Goal: Information Seeking & Learning: Find specific page/section

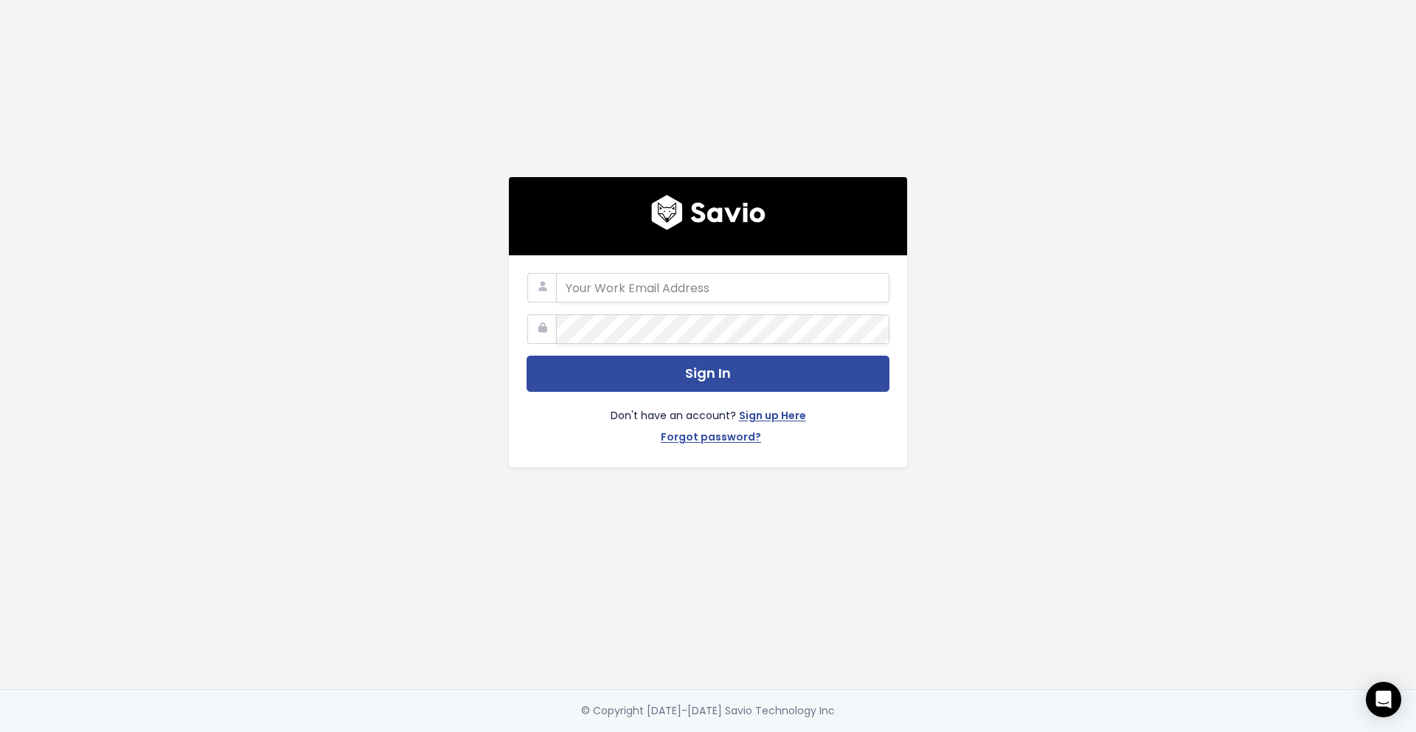
type input "[EMAIL_ADDRESS][PERSON_NAME][DOMAIN_NAME]"
click at [622, 392] on div "Don't have an account? Sign up Here Forgot password?" at bounding box center [708, 421] width 363 height 58
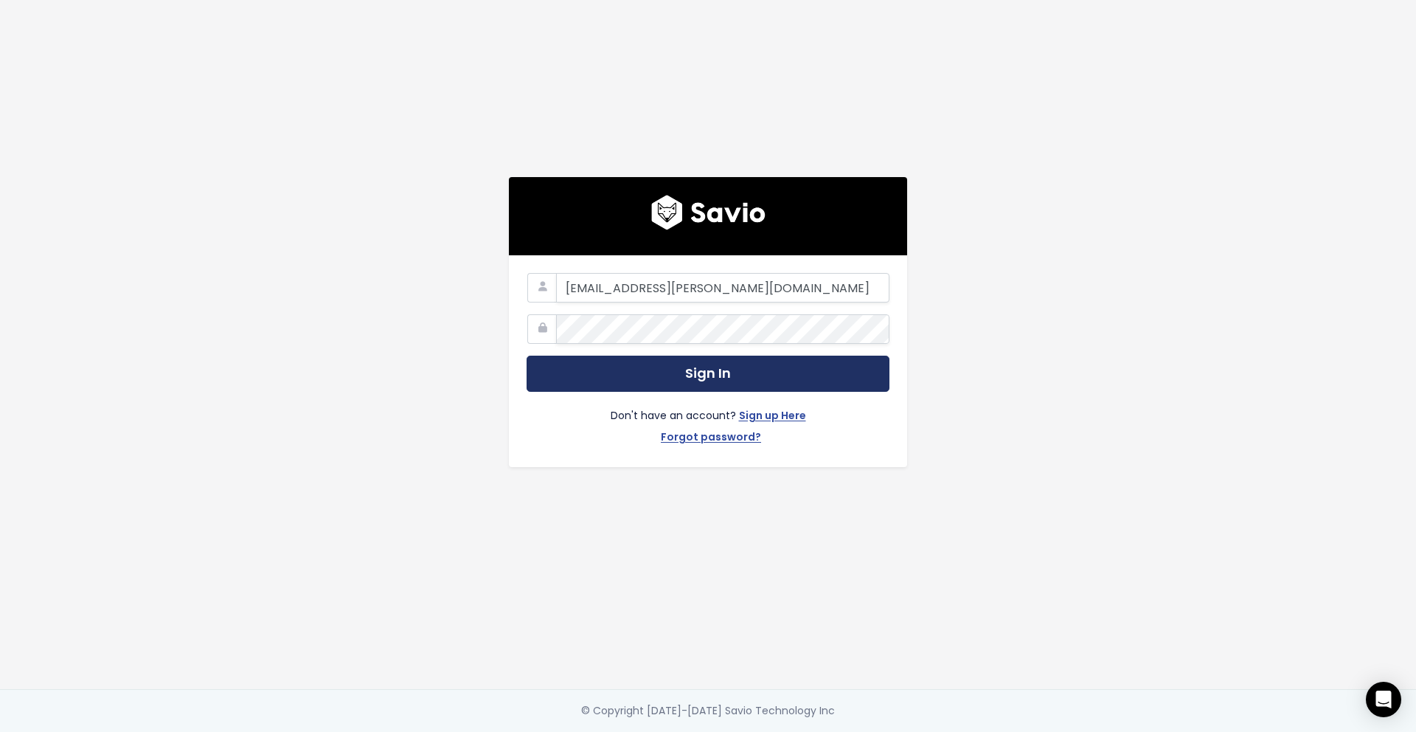
click at [613, 377] on button "Sign In" at bounding box center [708, 374] width 363 height 36
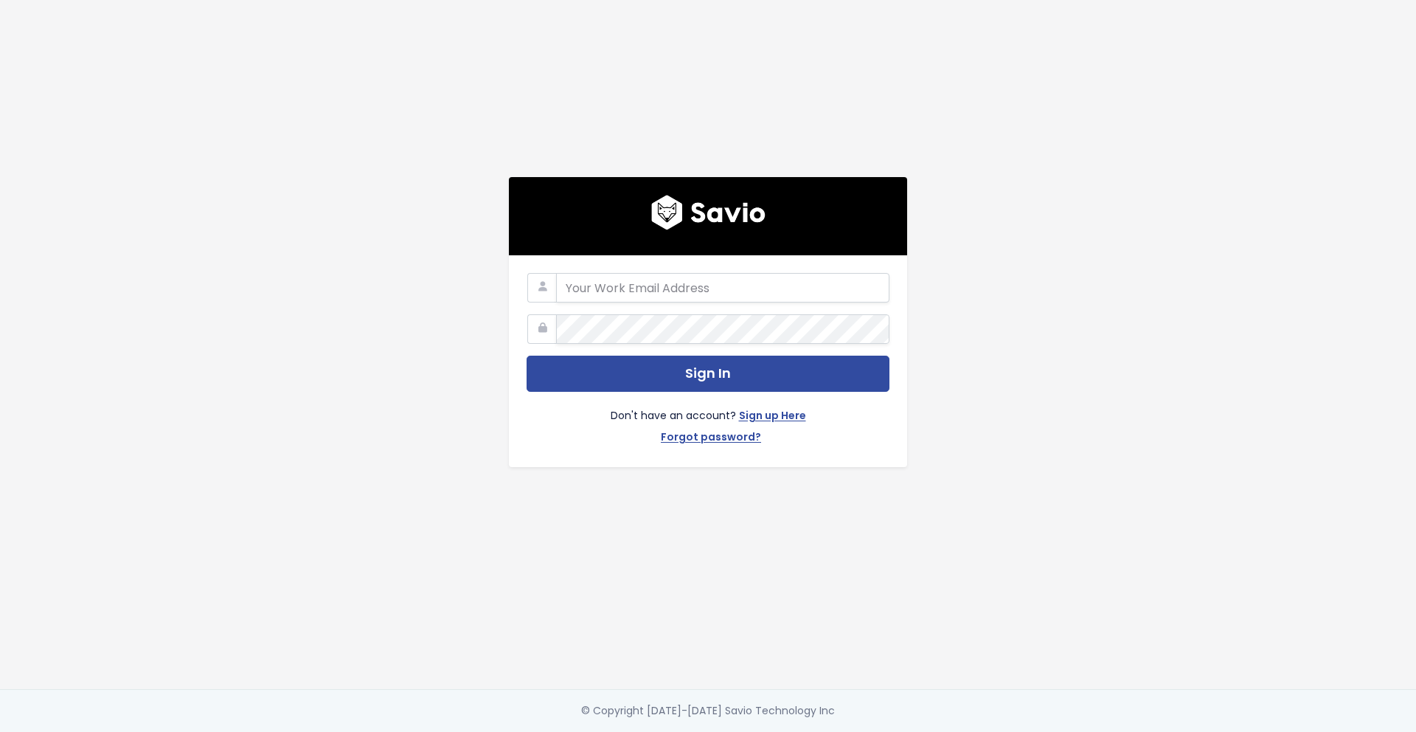
type input "[EMAIL_ADDRESS][PERSON_NAME][DOMAIN_NAME]"
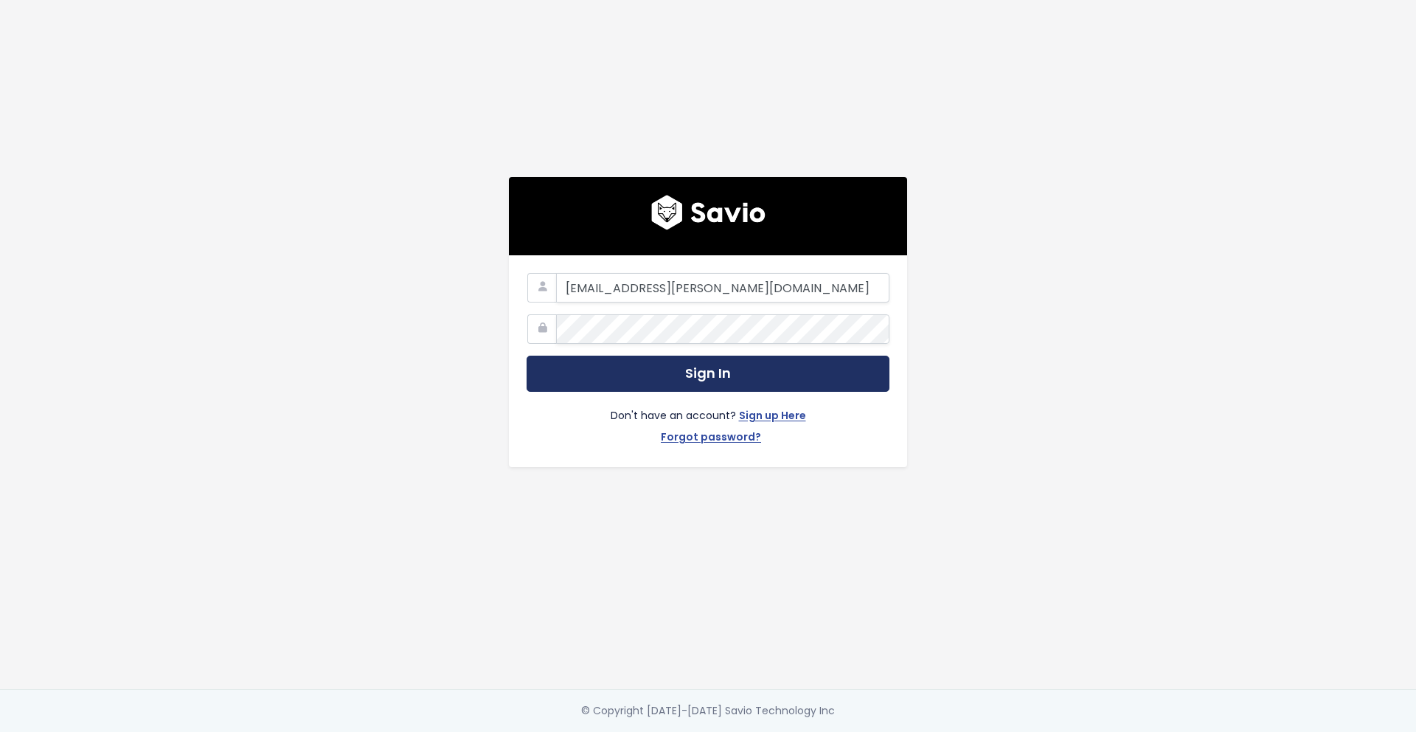
click at [616, 365] on button "Sign In" at bounding box center [708, 374] width 363 height 36
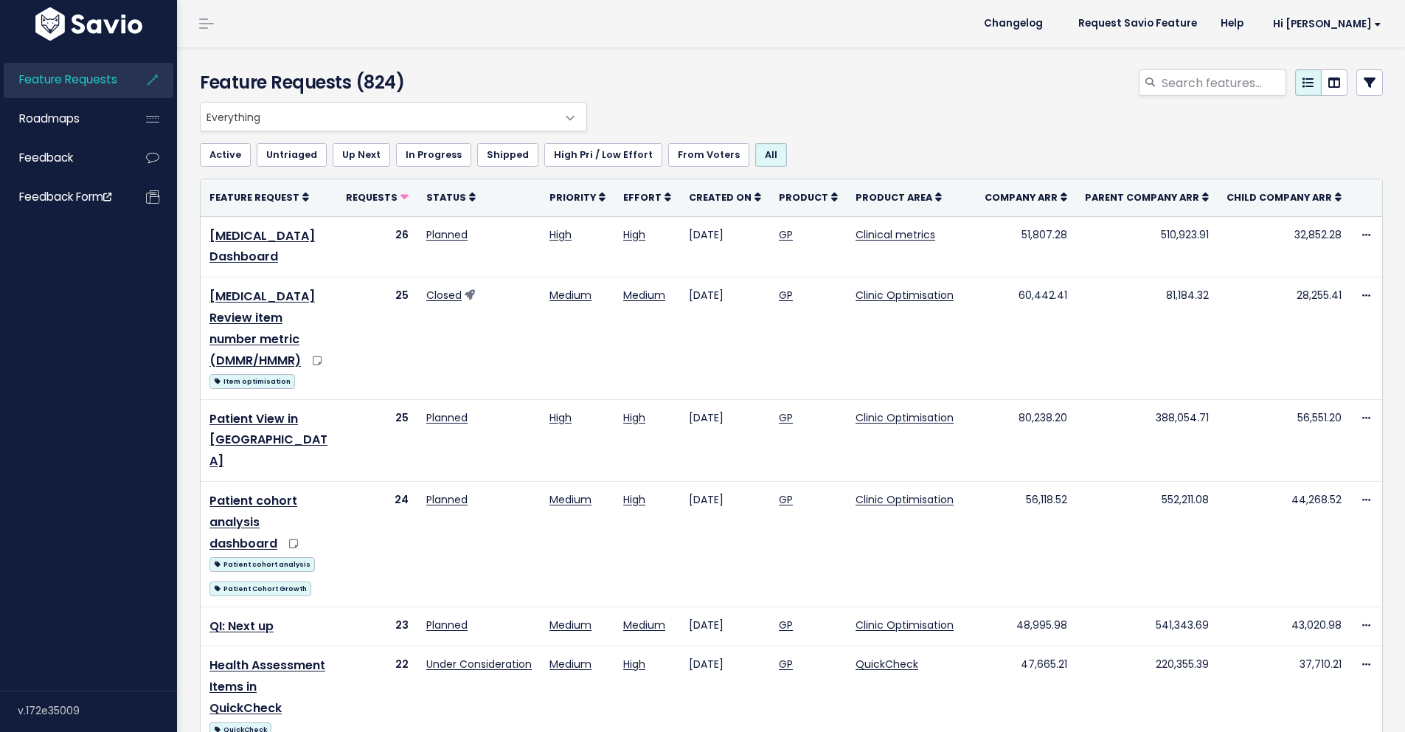
click at [884, 118] on div "Everything Any Product: Any Product Area Any Product: No Product Area No Produc…" at bounding box center [787, 117] width 1183 height 30
click at [57, 154] on span "Feedback" at bounding box center [46, 157] width 54 height 15
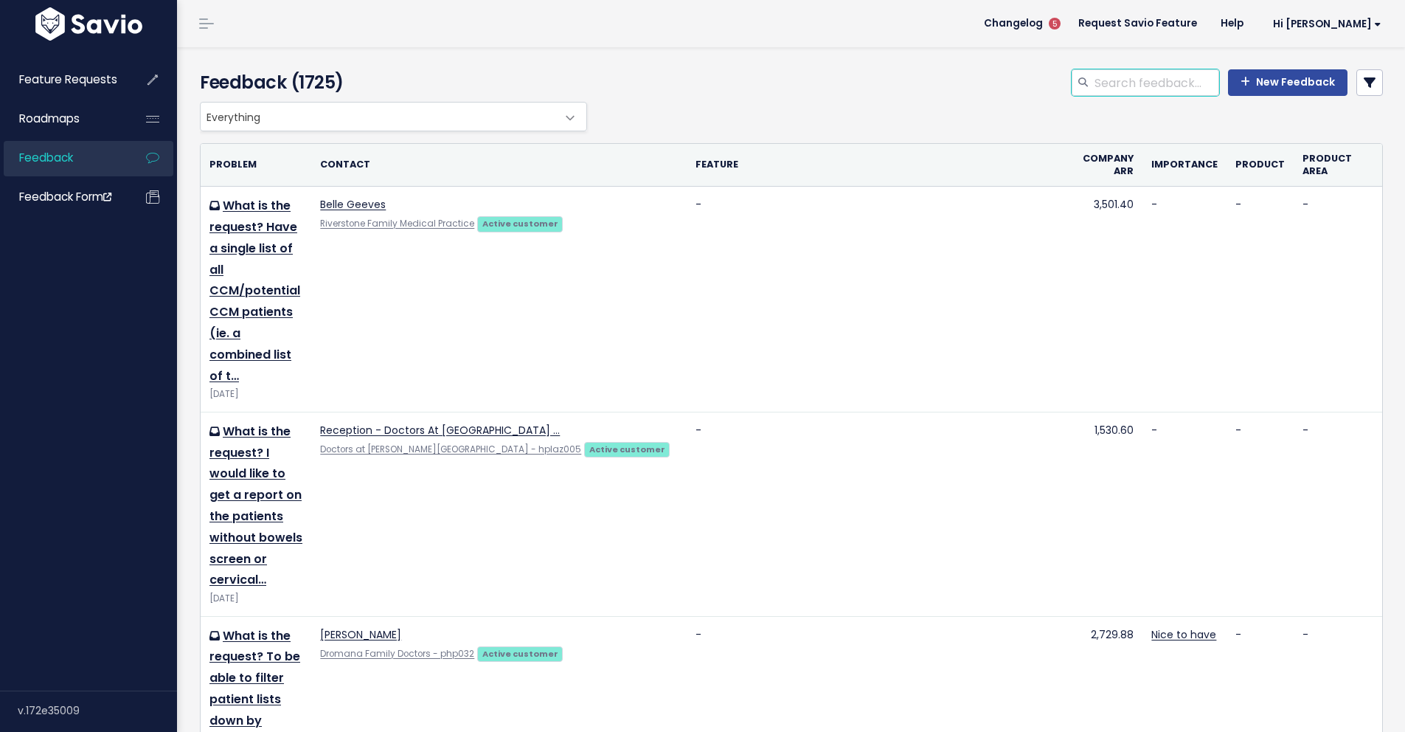
click at [1133, 86] on input "search" at bounding box center [1156, 82] width 126 height 27
type input "sundoctors"
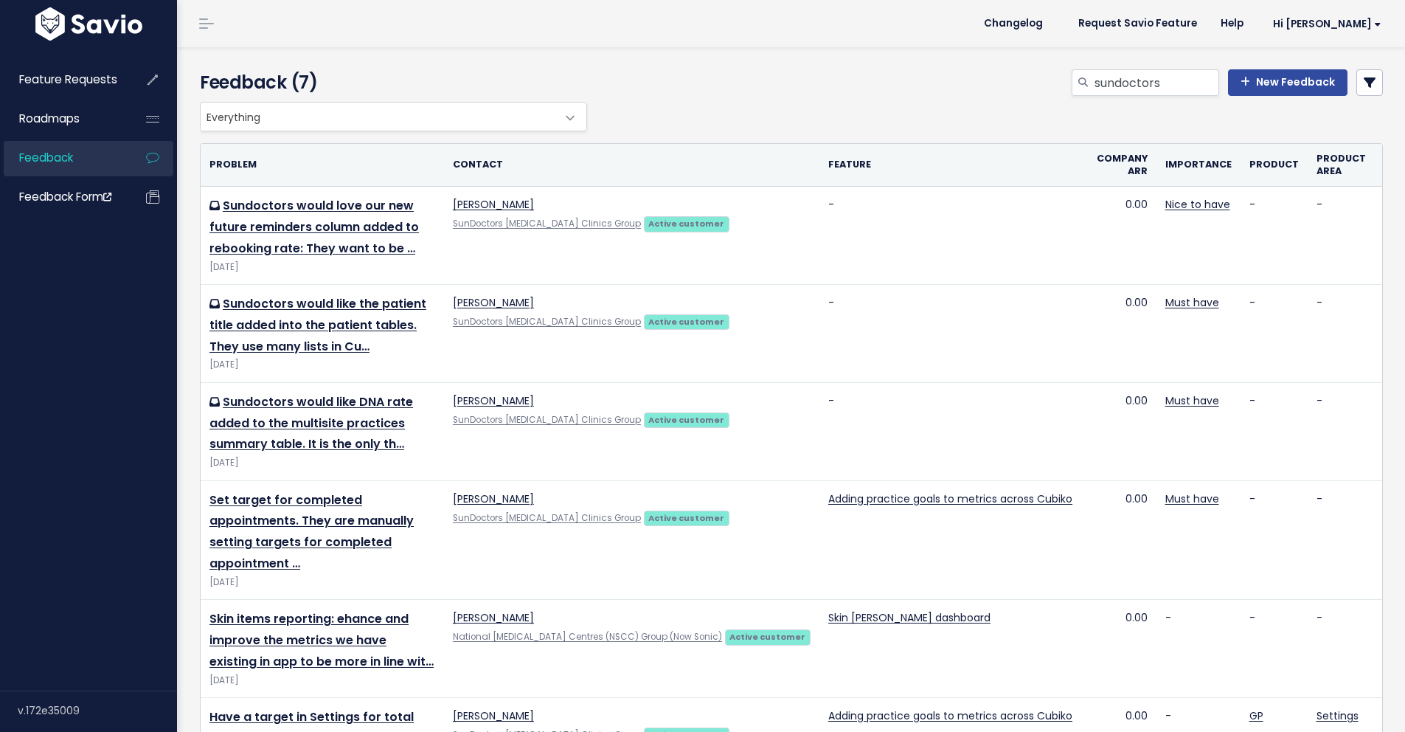
click at [804, 110] on div "Everything Any Product: Any Product Area Any Product: No Product Area No Produc…" at bounding box center [787, 117] width 1183 height 30
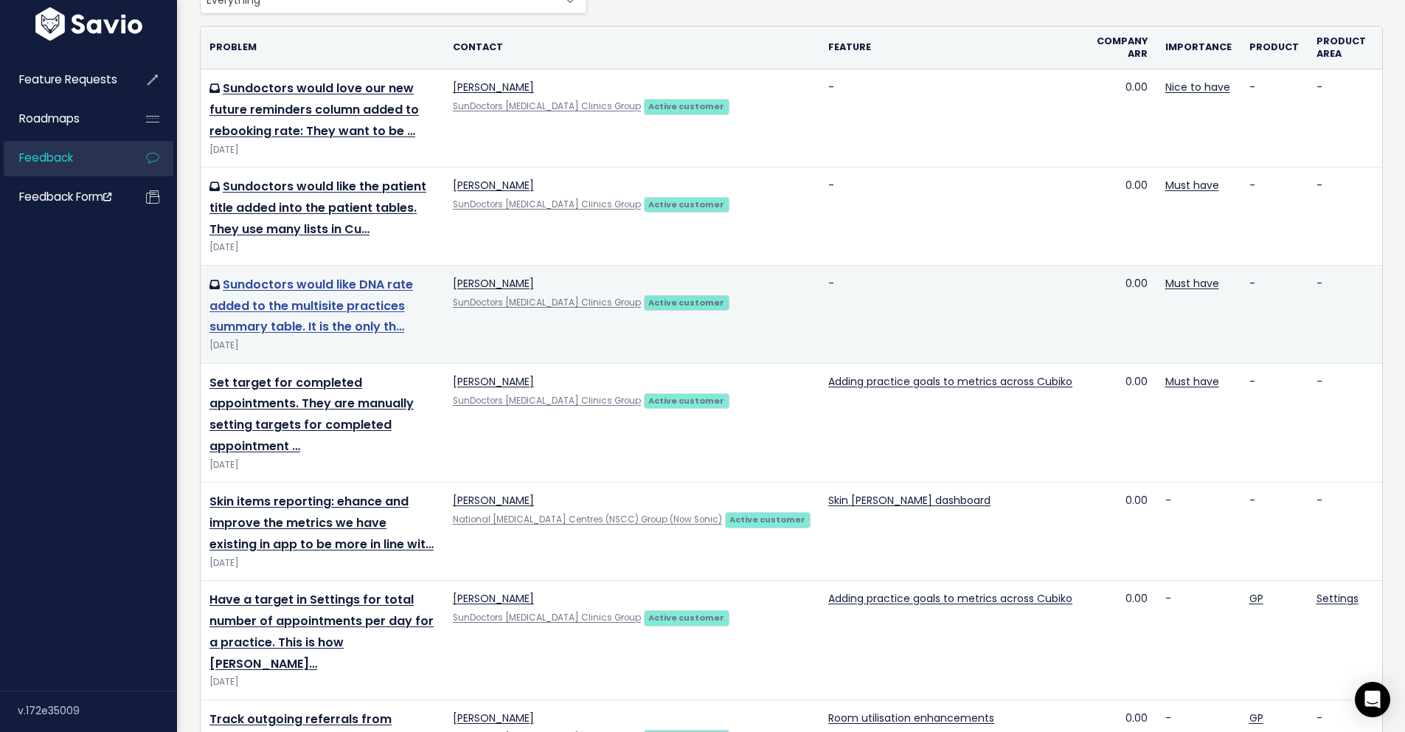
scroll to position [118, 0]
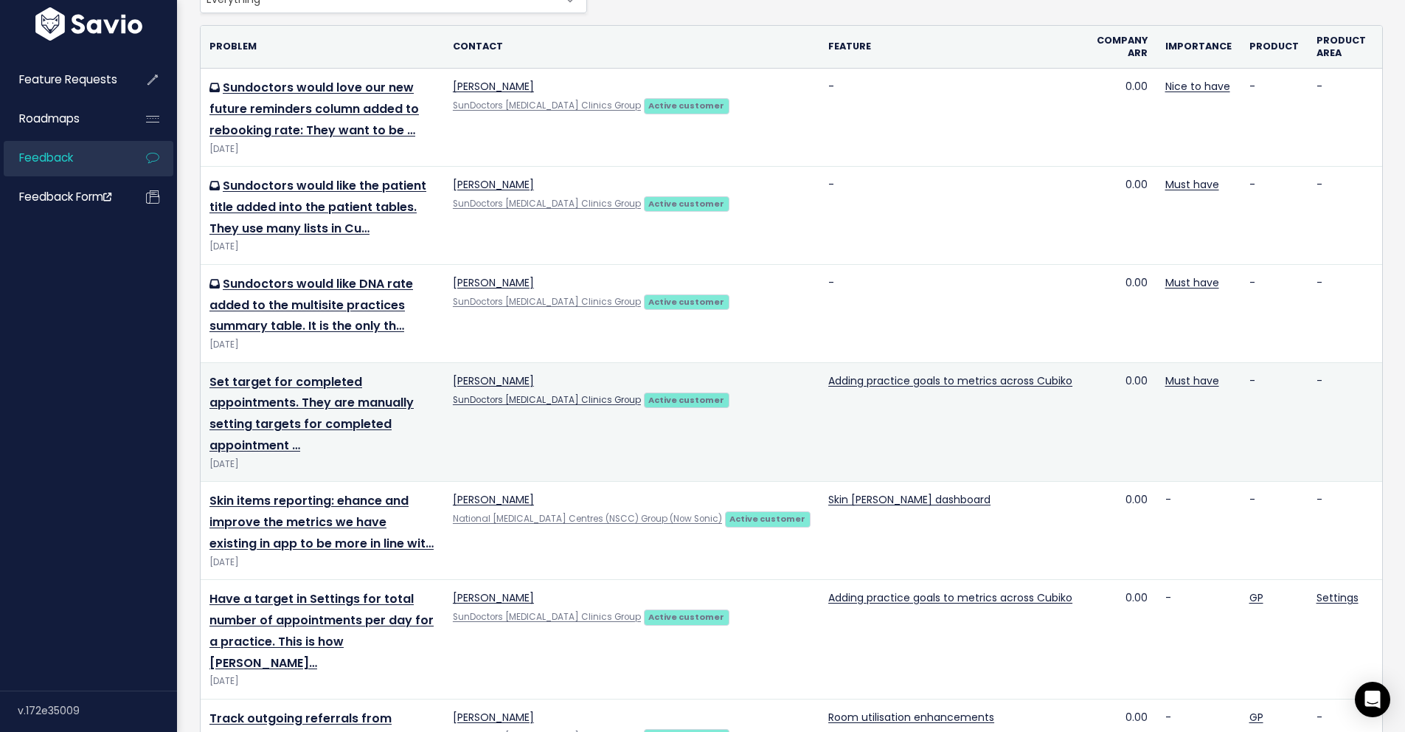
click at [766, 386] on td "Laura Mercer SunDoctors Skin Cancer Clinics Group Active customer" at bounding box center [631, 421] width 375 height 119
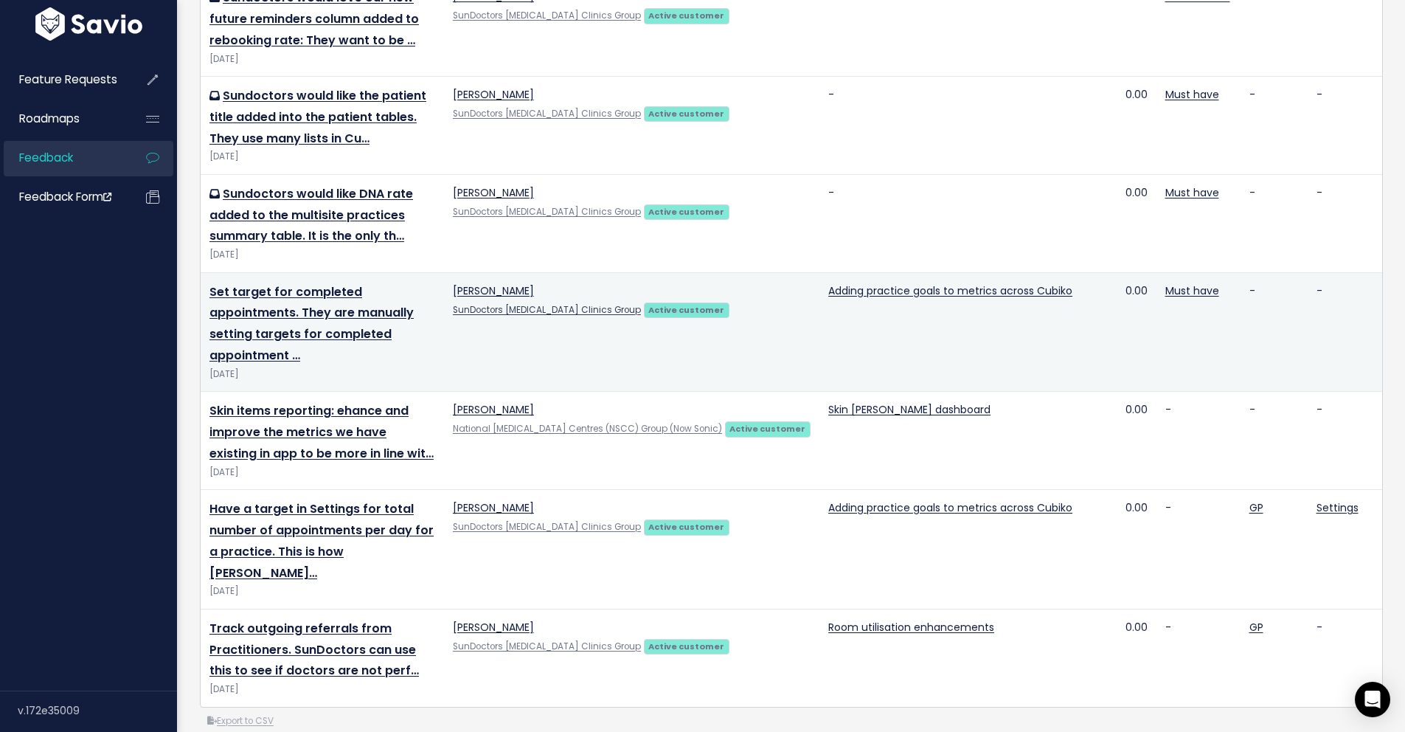
scroll to position [0, 0]
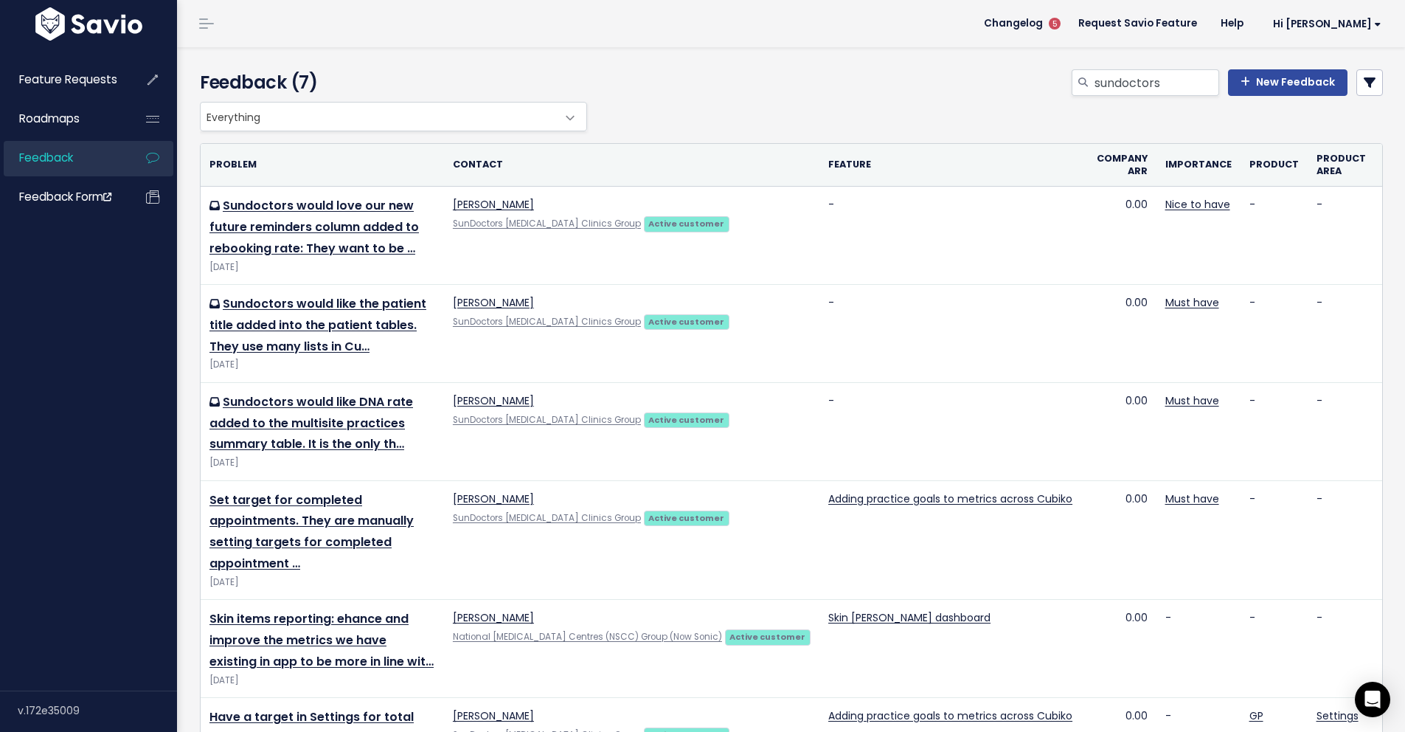
click at [709, 122] on div "Everything Any Product: Any Product Area Any Product: No Product Area No Produc…" at bounding box center [787, 117] width 1183 height 30
drag, startPoint x: 1161, startPoint y: 88, endPoint x: 1075, endPoint y: 84, distance: 86.4
click at [1075, 84] on div "sundoctors" at bounding box center [1146, 82] width 148 height 27
type input "Lenka"
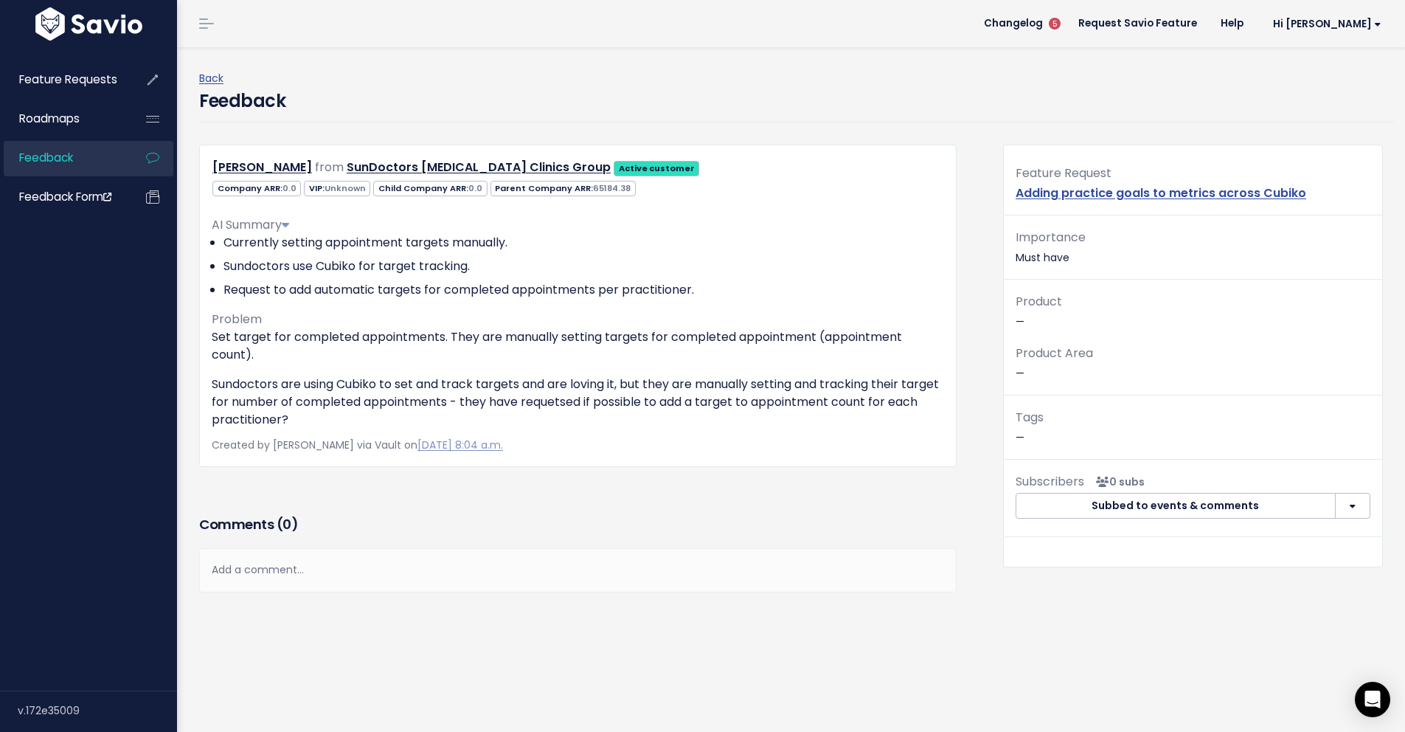
click at [489, 409] on p "Sundoctors are using Cubiko to set and track targets and are loving it, but the…" at bounding box center [578, 401] width 732 height 53
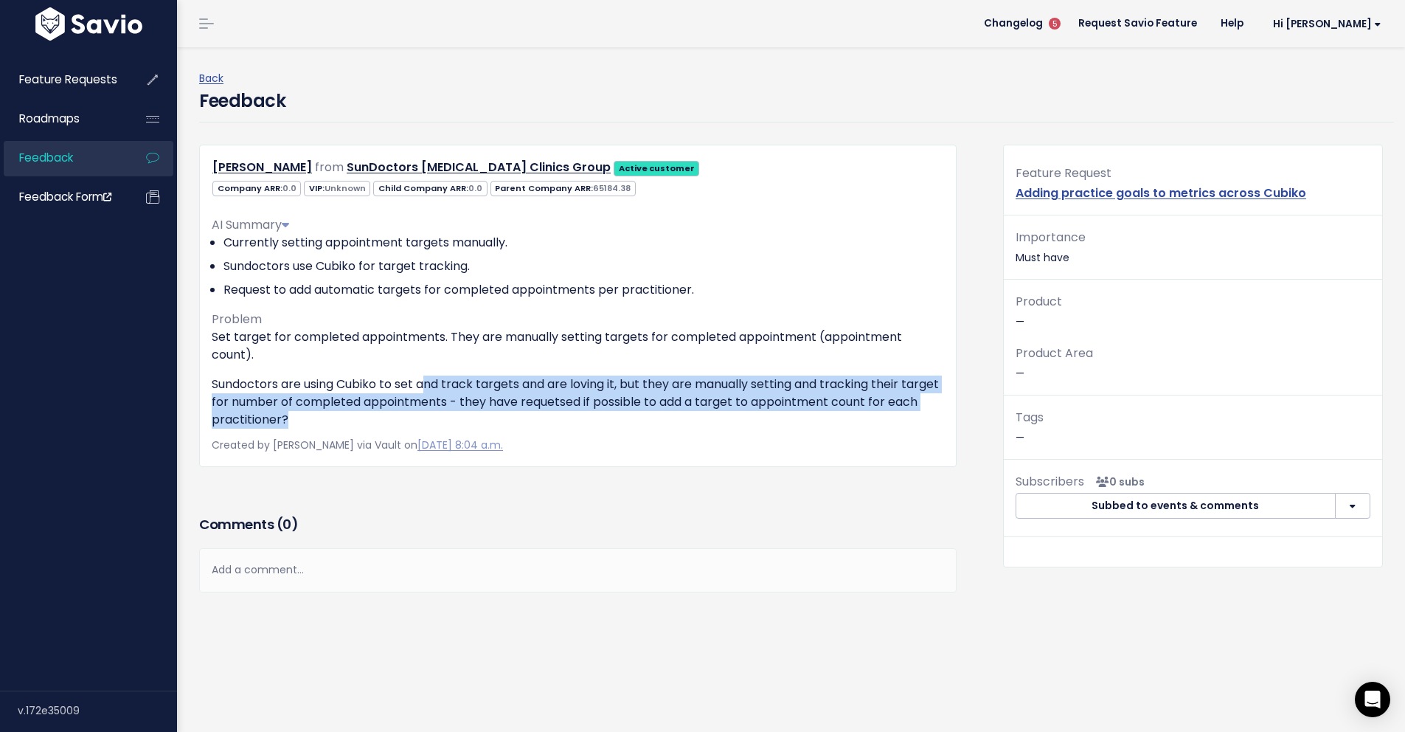
drag, startPoint x: 429, startPoint y: 386, endPoint x: 641, endPoint y: 422, distance: 215.5
click at [641, 422] on p "Sundoctors are using Cubiko to set and track targets and are loving it, but the…" at bounding box center [578, 401] width 732 height 53
click at [636, 420] on p "Sundoctors are using Cubiko to set and track targets and are loving it, but the…" at bounding box center [578, 401] width 732 height 53
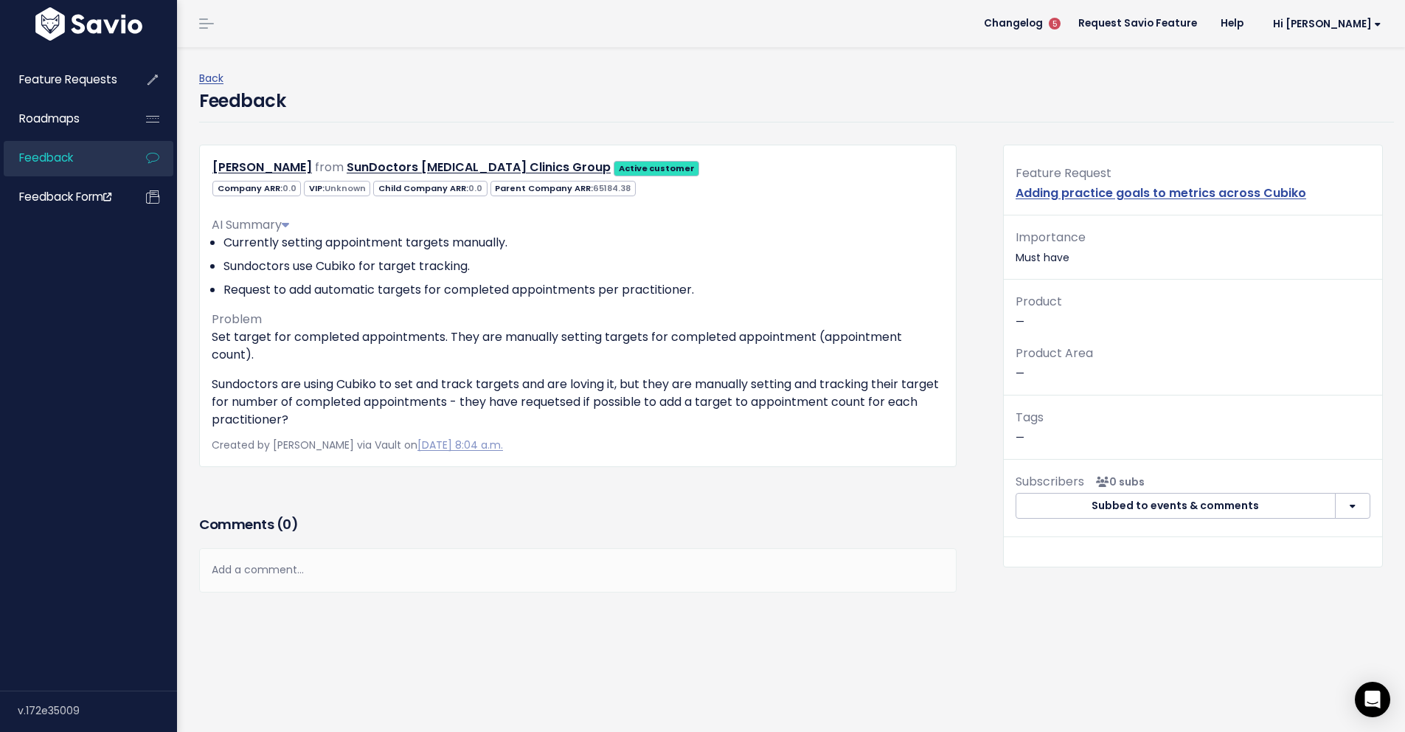
click at [568, 420] on p "Sundoctors are using Cubiko to set and track targets and are loving it, but the…" at bounding box center [578, 401] width 732 height 53
click at [665, 423] on p "Sundoctors are using Cubiko to set and track targets and are loving it, but the…" at bounding box center [578, 401] width 732 height 53
click at [443, 409] on p "Sundoctors are using Cubiko to set and track targets and are loving it, but the…" at bounding box center [578, 401] width 732 height 53
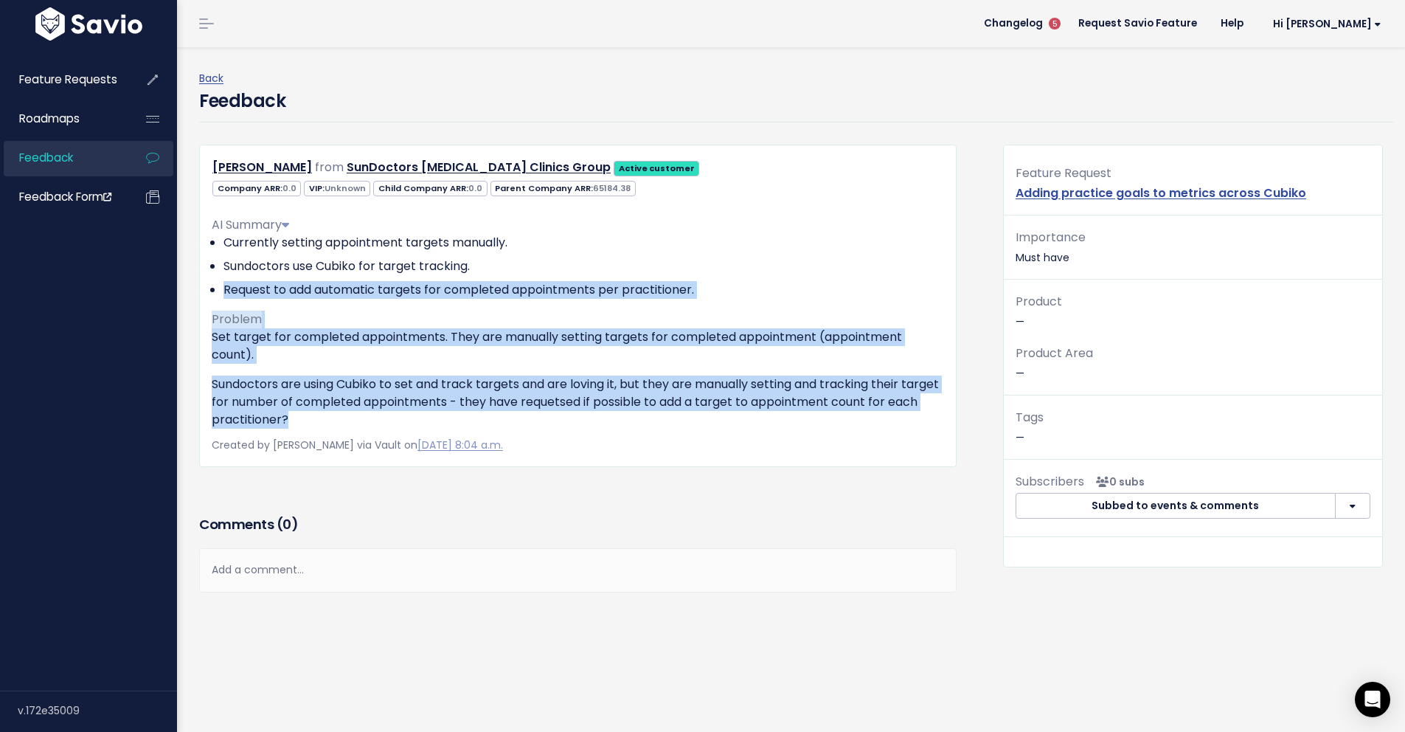
drag, startPoint x: 401, startPoint y: 412, endPoint x: 250, endPoint y: 281, distance: 199.8
click at [250, 281] on div "AI Summary Currently setting appointment targets manually. Sundoctors use Cubik…" at bounding box center [578, 316] width 732 height 224
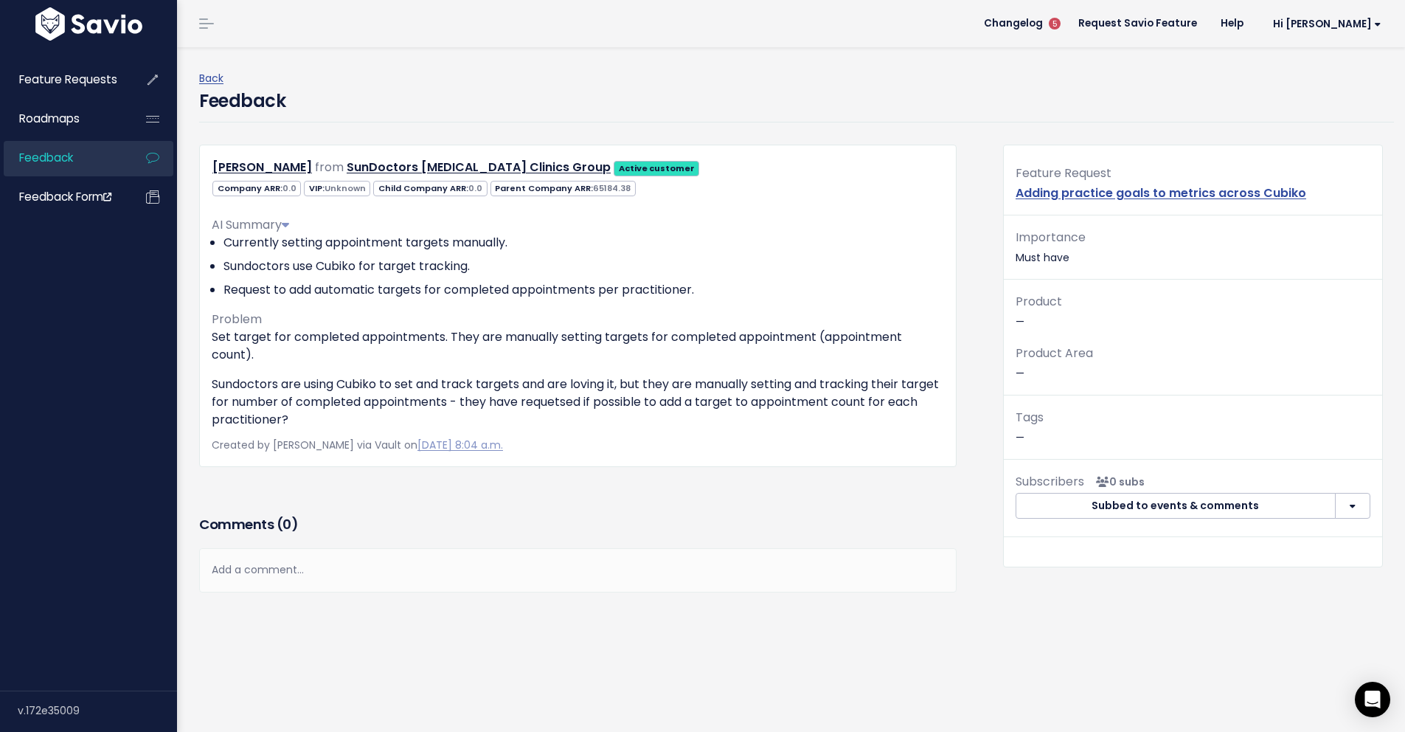
click at [328, 260] on li "Sundoctors use Cubiko for target tracking." at bounding box center [583, 266] width 721 height 18
drag, startPoint x: 442, startPoint y: 268, endPoint x: 493, endPoint y: 277, distance: 52.3
click at [444, 268] on li "Sundoctors use Cubiko for target tracking." at bounding box center [583, 266] width 721 height 18
drag, startPoint x: 416, startPoint y: 275, endPoint x: 746, endPoint y: 280, distance: 329.7
click at [746, 279] on ul "Currently setting appointment targets manually. Sundoctors use Cubiko for targe…" at bounding box center [578, 266] width 732 height 65
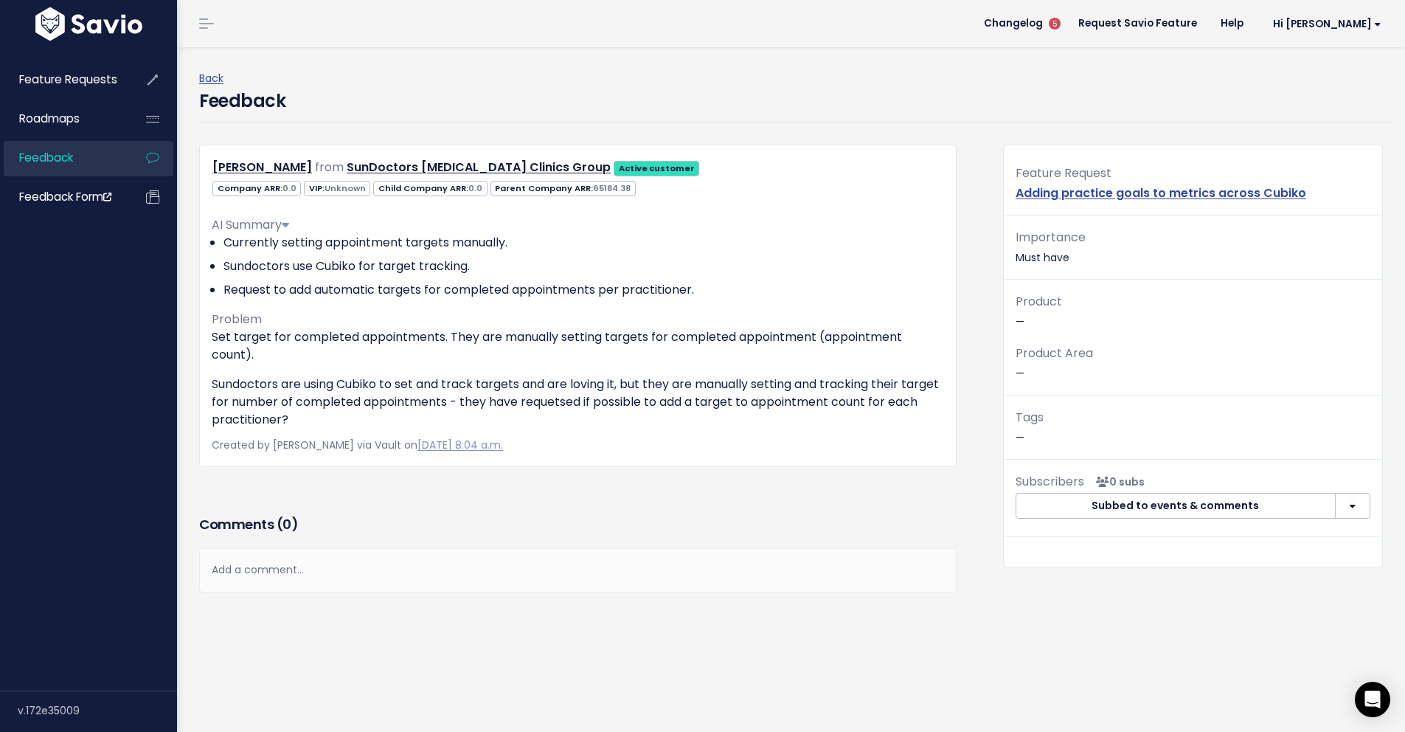
click at [743, 289] on li "Request to add automatic targets for completed appointments per practitioner." at bounding box center [583, 290] width 721 height 18
click at [741, 291] on li "Request to add automatic targets for completed appointments per practitioner." at bounding box center [583, 290] width 721 height 18
click at [575, 104] on div "Feedback" at bounding box center [796, 105] width 1195 height 35
drag, startPoint x: 373, startPoint y: 448, endPoint x: 617, endPoint y: 444, distance: 244.2
click at [617, 444] on div "Created by Madison De Jonge via Vault on Aug. 20, 2024, 8:04 a.m." at bounding box center [578, 445] width 732 height 18
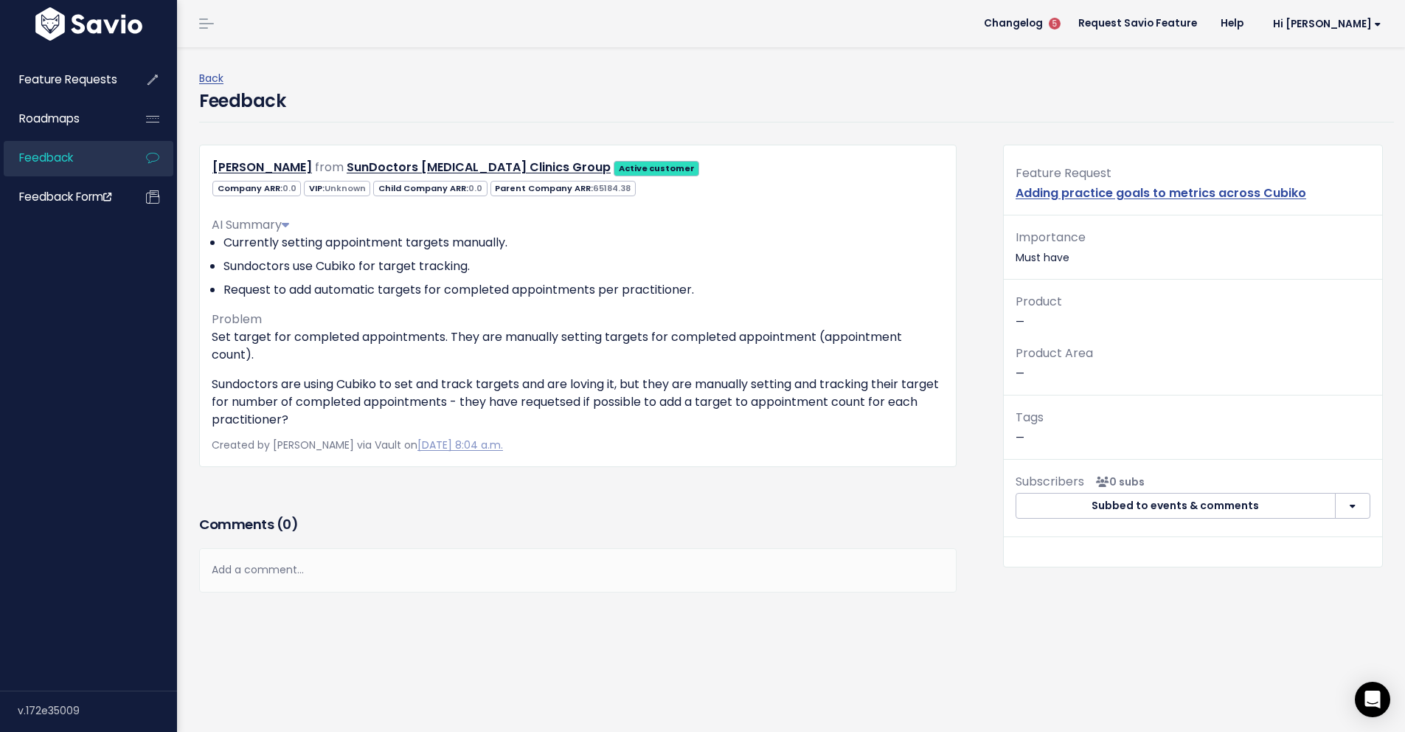
click at [644, 444] on div "Created by Madison De Jonge via Vault on Aug. 20, 2024, 8:04 a.m." at bounding box center [578, 445] width 732 height 18
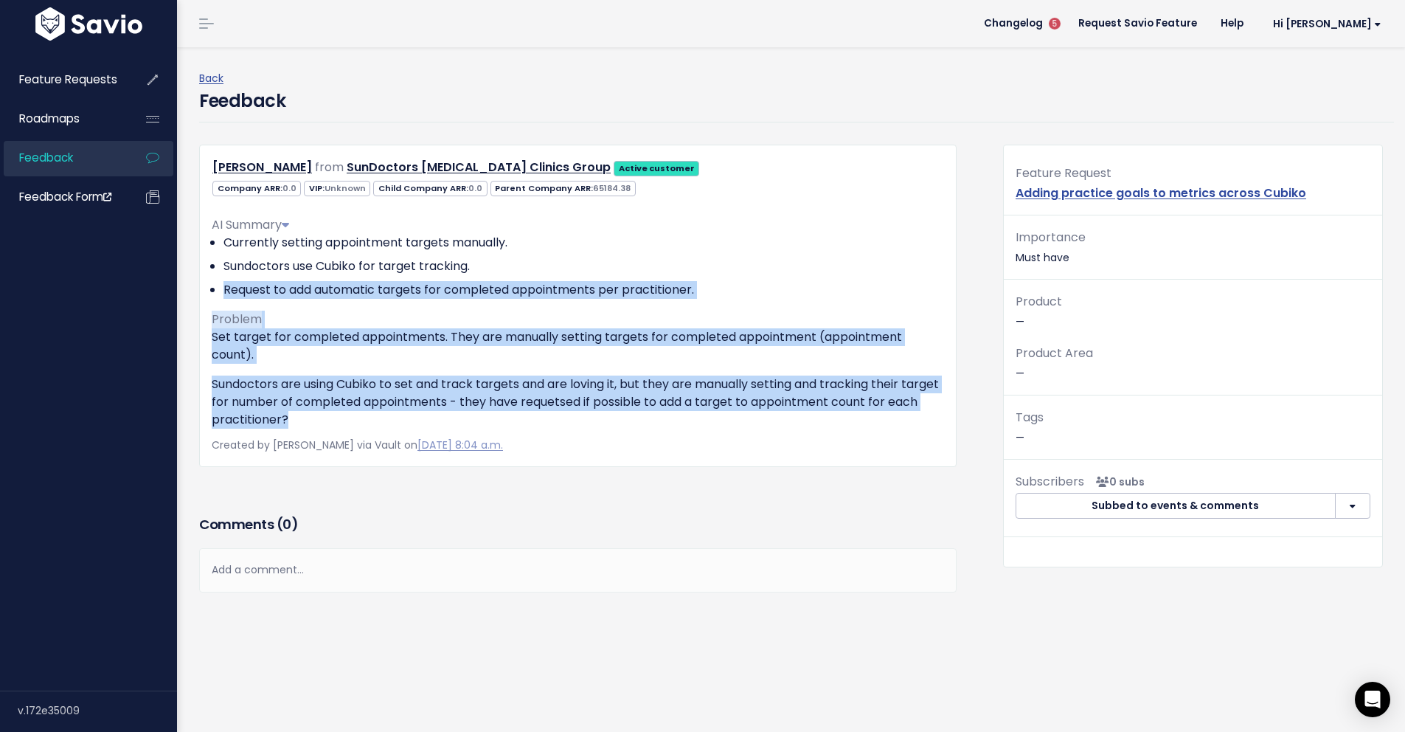
drag, startPoint x: 352, startPoint y: 422, endPoint x: 209, endPoint y: 288, distance: 195.2
click at [212, 288] on div "AI Summary Currently setting appointment targets manually. Sundoctors use Cubik…" at bounding box center [578, 316] width 732 height 224
click at [442, 370] on div "Set target for completed appointments. They are manually setting targets for co…" at bounding box center [578, 378] width 732 height 100
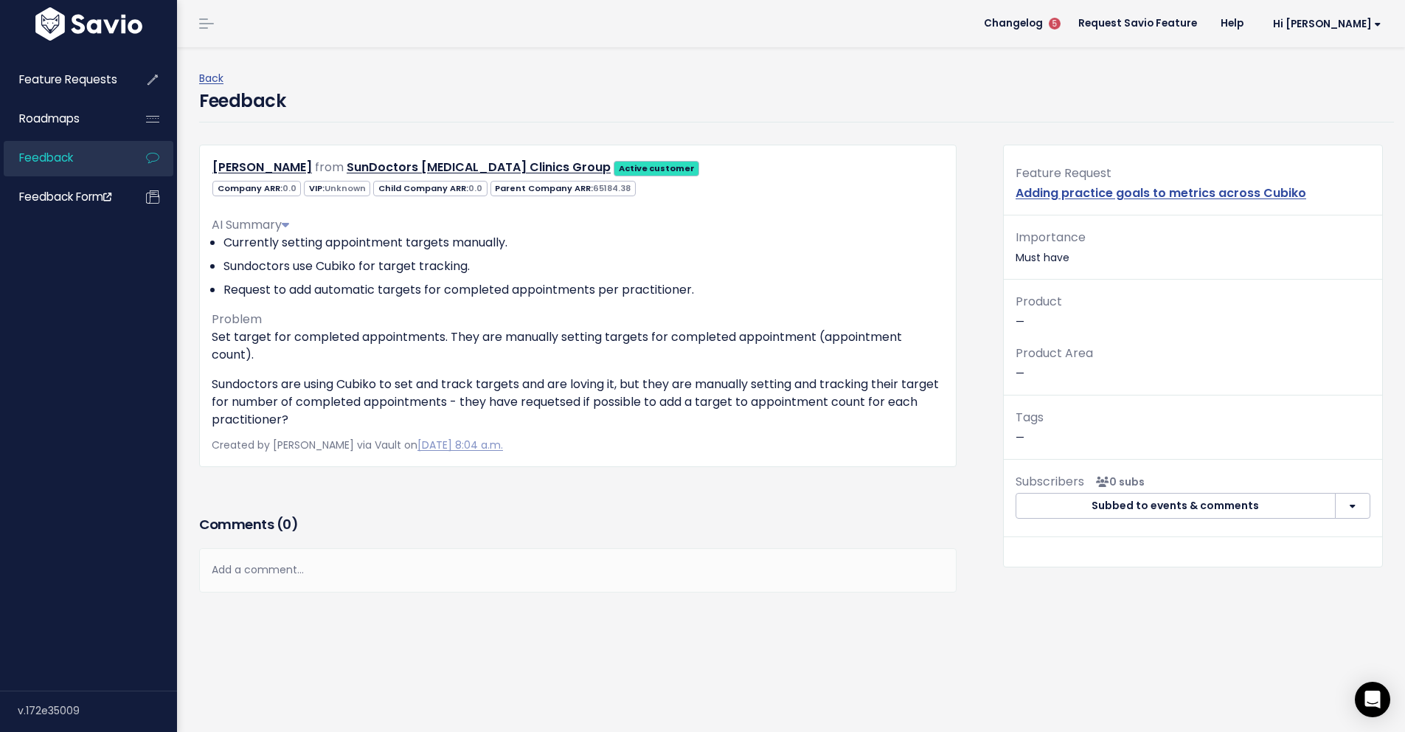
click at [512, 388] on p "Sundoctors are using Cubiko to set and track targets and are loving it, but the…" at bounding box center [578, 401] width 732 height 53
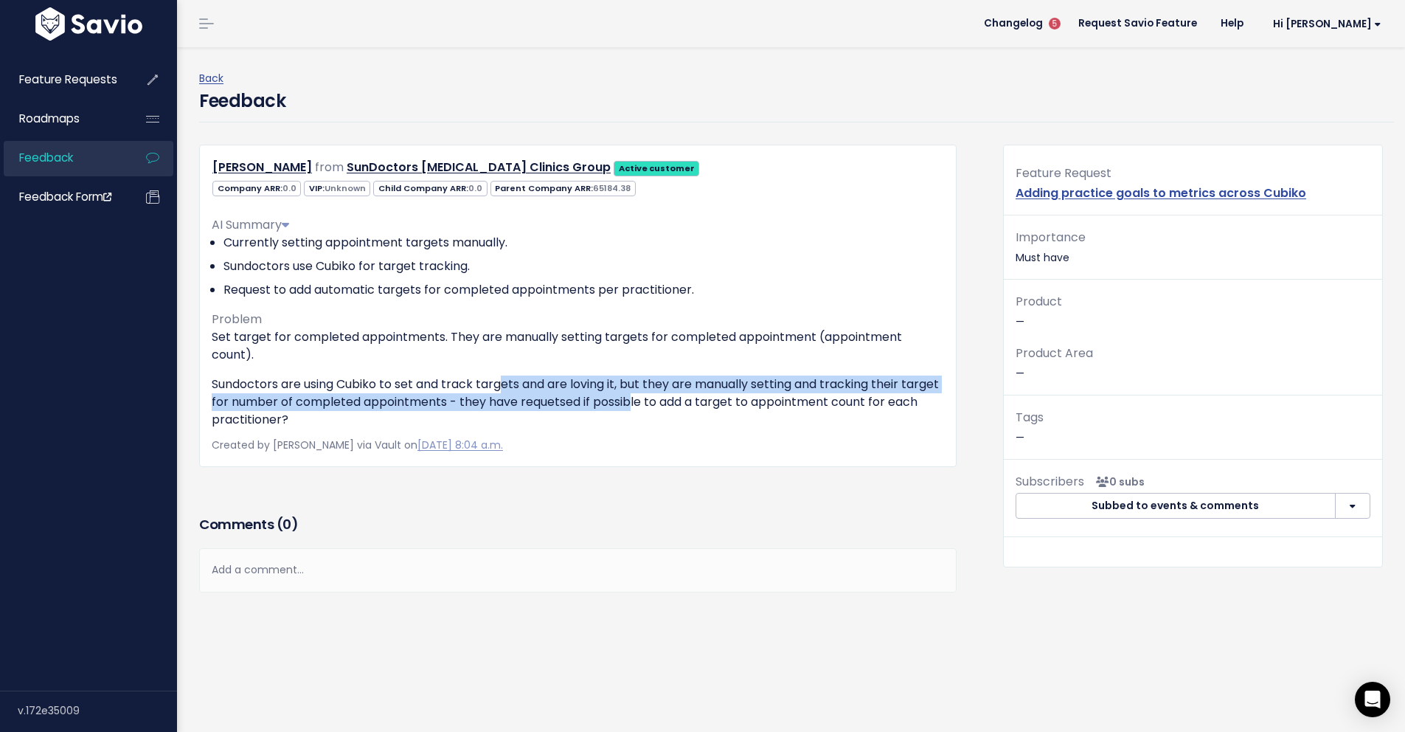
drag, startPoint x: 502, startPoint y: 381, endPoint x: 672, endPoint y: 413, distance: 173.3
click at [670, 408] on p "Sundoctors are using Cubiko to set and track targets and are loving it, but the…" at bounding box center [578, 401] width 732 height 53
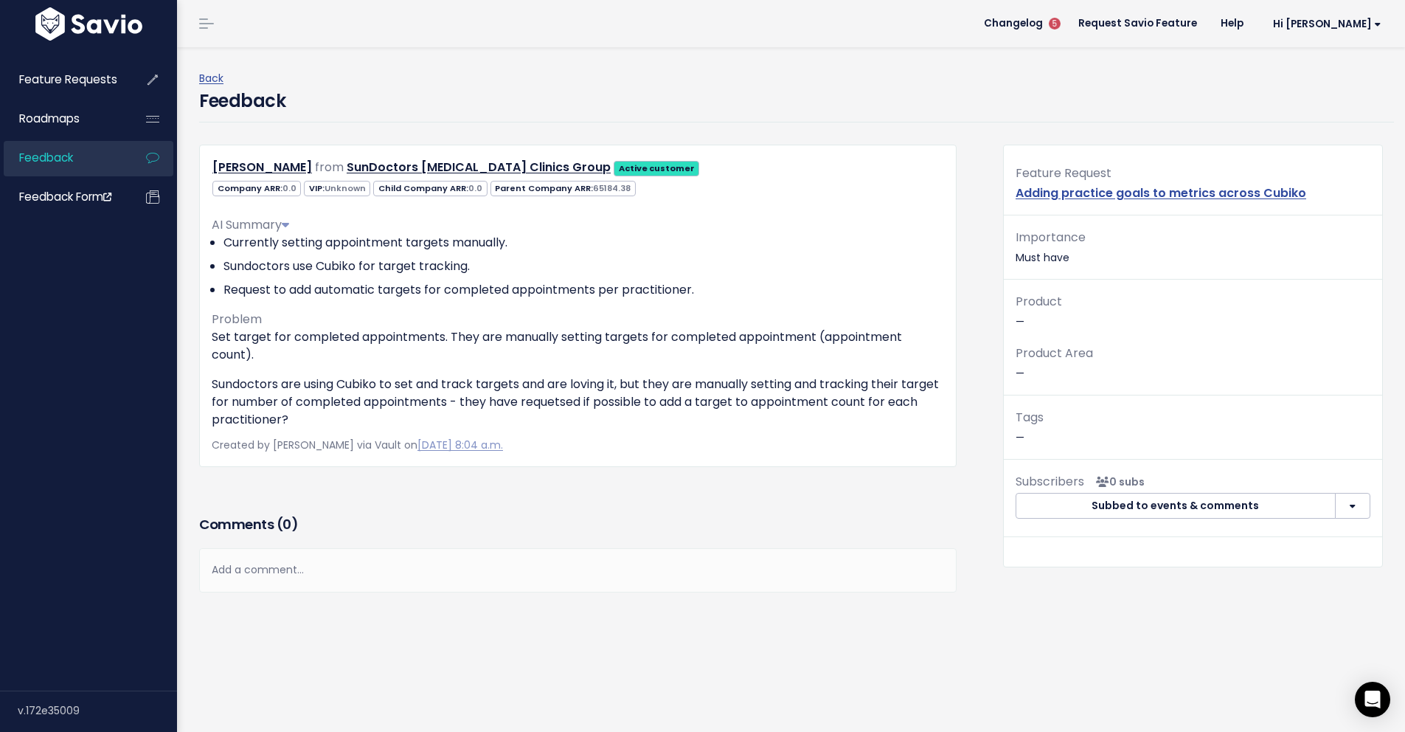
click at [672, 413] on p "Sundoctors are using Cubiko to set and track targets and are loving it, but the…" at bounding box center [578, 401] width 732 height 53
drag, startPoint x: 559, startPoint y: 439, endPoint x: 375, endPoint y: 319, distance: 219.7
click at [305, 327] on div "Laura Mercer from SunDoctors Skin Cancer Clinics Group Active customer Company …" at bounding box center [578, 306] width 758 height 322
drag, startPoint x: 570, startPoint y: 319, endPoint x: 601, endPoint y: 312, distance: 31.8
click at [574, 319] on div "AI Summary Currently setting appointment targets manually. Sundoctors use Cubik…" at bounding box center [578, 316] width 732 height 224
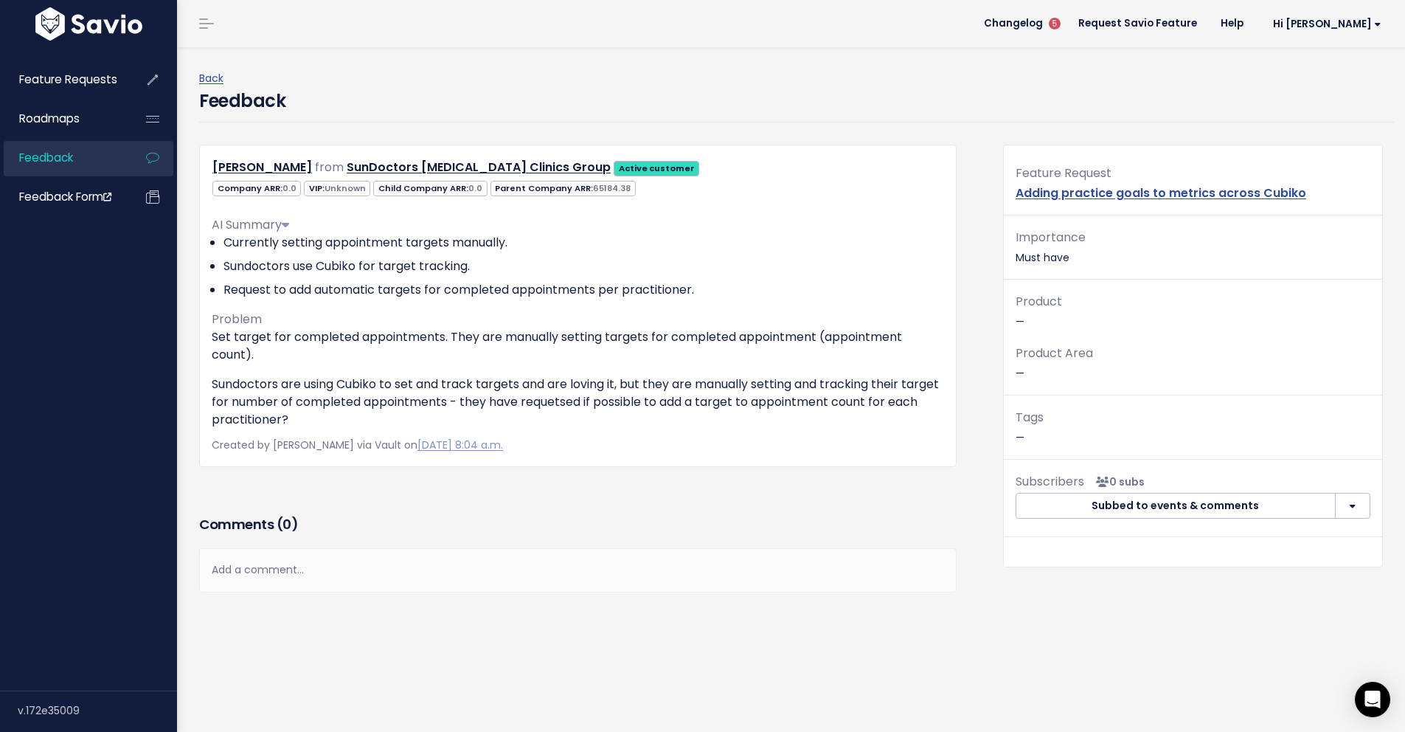
click at [843, 96] on div "Feedback" at bounding box center [796, 105] width 1195 height 35
drag, startPoint x: 1008, startPoint y: 260, endPoint x: 1095, endPoint y: 253, distance: 86.6
click at [1095, 253] on p "Importance Must have" at bounding box center [1193, 247] width 355 height 40
click at [721, 102] on div "Feedback" at bounding box center [796, 105] width 1195 height 35
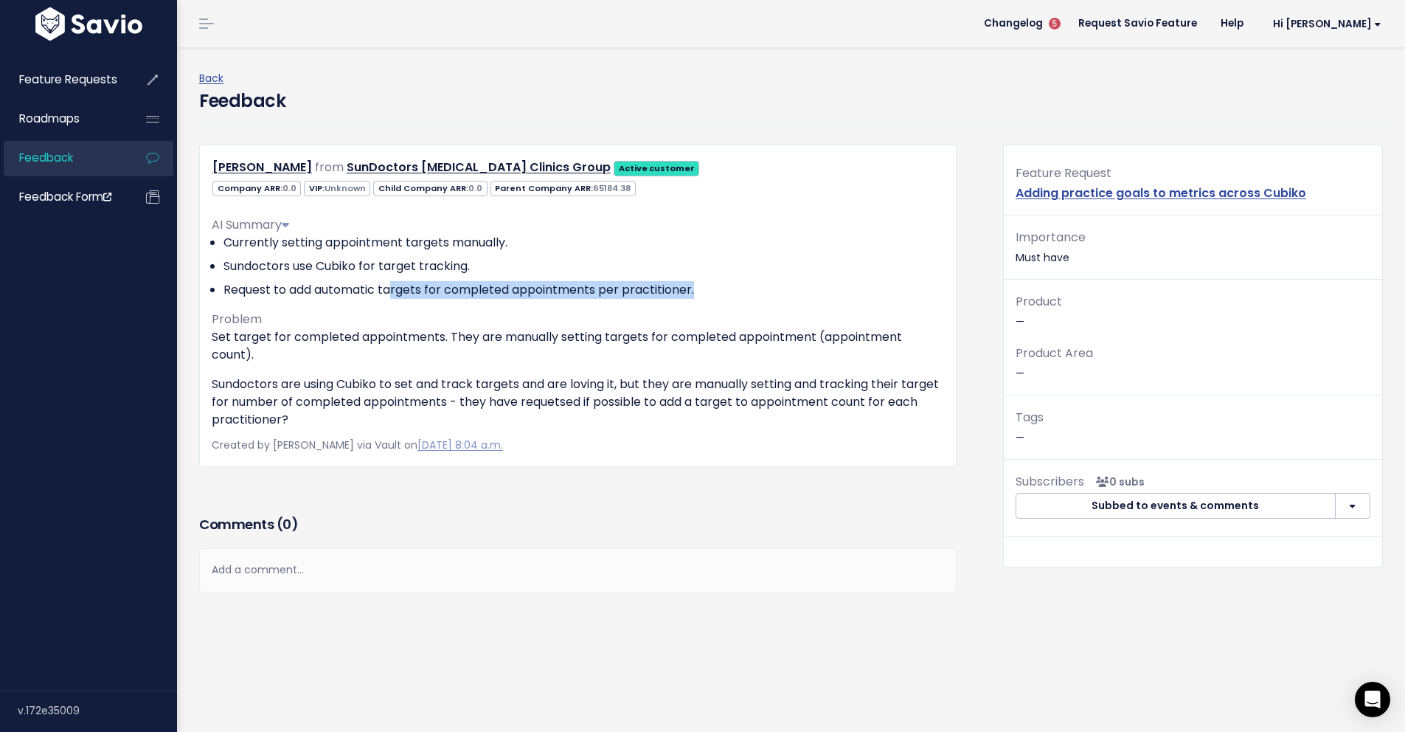
drag, startPoint x: 395, startPoint y: 292, endPoint x: 750, endPoint y: 293, distance: 355.5
click at [750, 293] on li "Request to add automatic targets for completed appointments per practitioner." at bounding box center [583, 290] width 721 height 18
click at [727, 297] on li "Request to add automatic targets for completed appointments per practitioner." at bounding box center [583, 290] width 721 height 18
click at [370, 362] on p "Set target for completed appointments. They are manually setting targets for co…" at bounding box center [578, 345] width 732 height 35
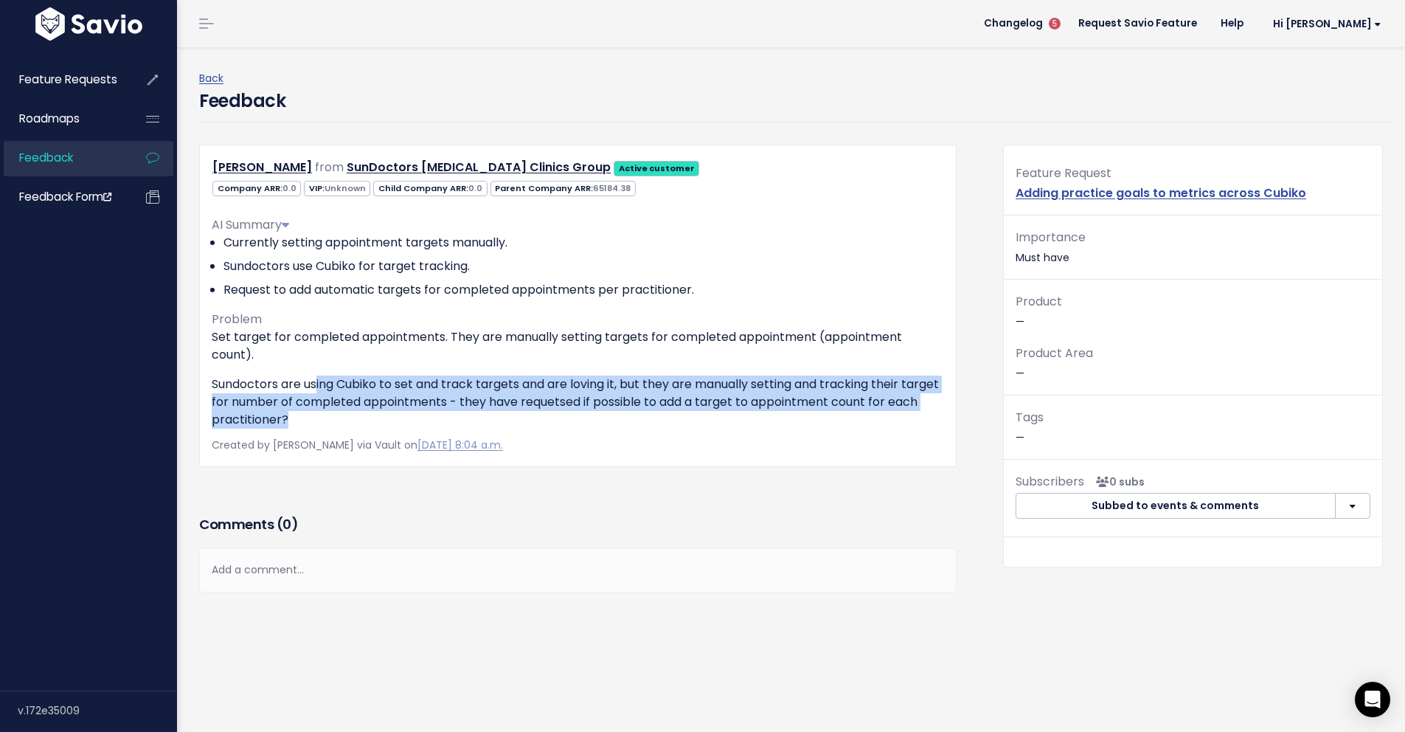
drag, startPoint x: 354, startPoint y: 382, endPoint x: 718, endPoint y: 414, distance: 365.7
click at [718, 414] on p "Sundoctors are using Cubiko to set and track targets and are loving it, but the…" at bounding box center [578, 401] width 732 height 53
click at [727, 400] on p "Sundoctors are using Cubiko to set and track targets and are loving it, but the…" at bounding box center [578, 401] width 732 height 53
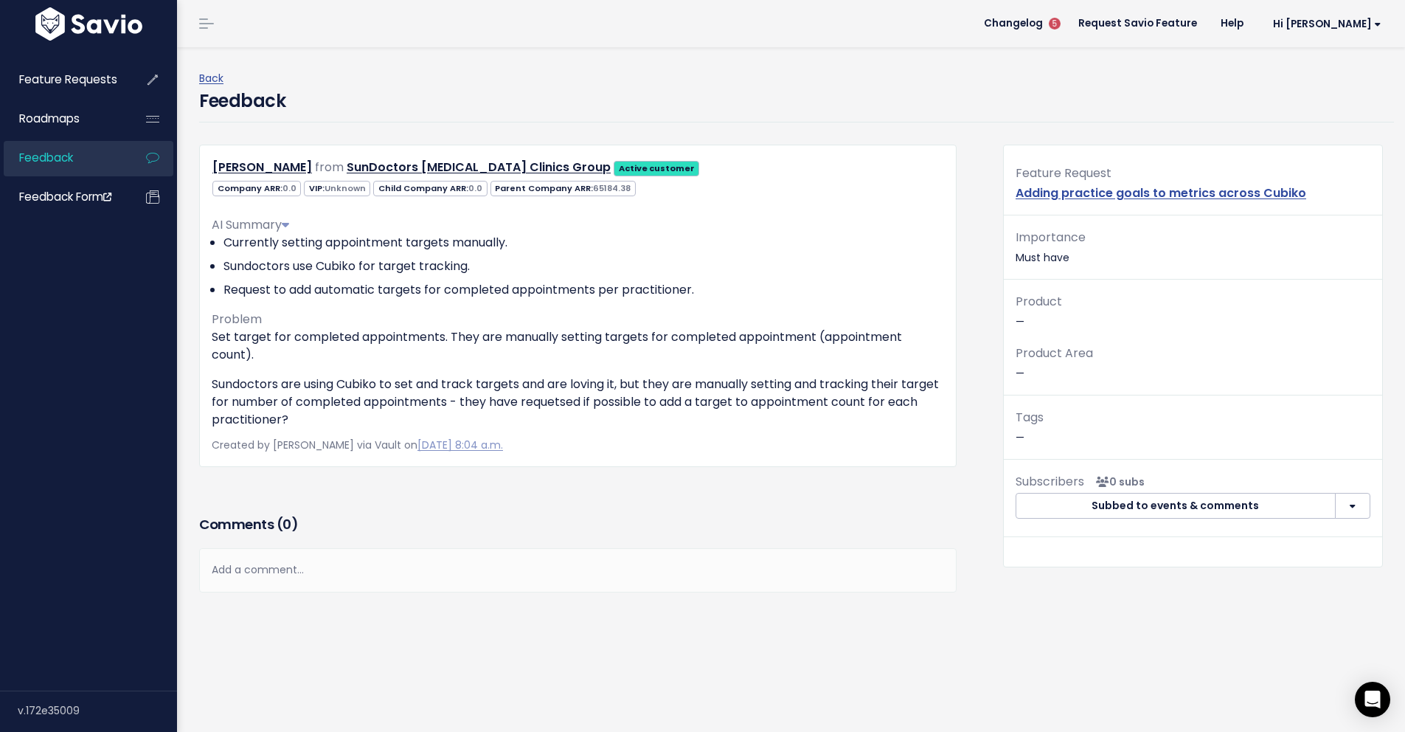
click at [417, 401] on p "Sundoctors are using Cubiko to set and track targets and are loving it, but the…" at bounding box center [578, 401] width 732 height 53
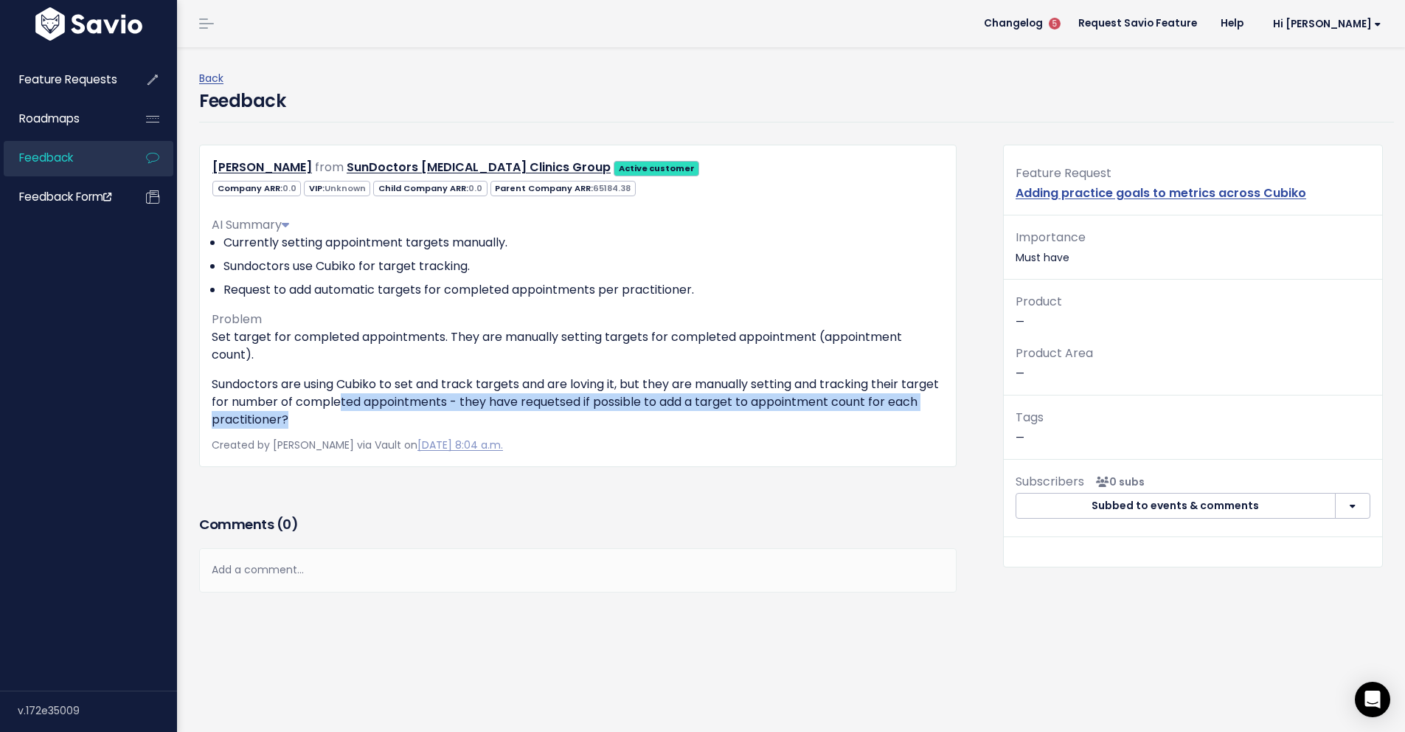
drag, startPoint x: 384, startPoint y: 413, endPoint x: 380, endPoint y: 396, distance: 17.4
click at [380, 396] on p "Sundoctors are using Cubiko to set and track targets and are loving it, but the…" at bounding box center [578, 401] width 732 height 53
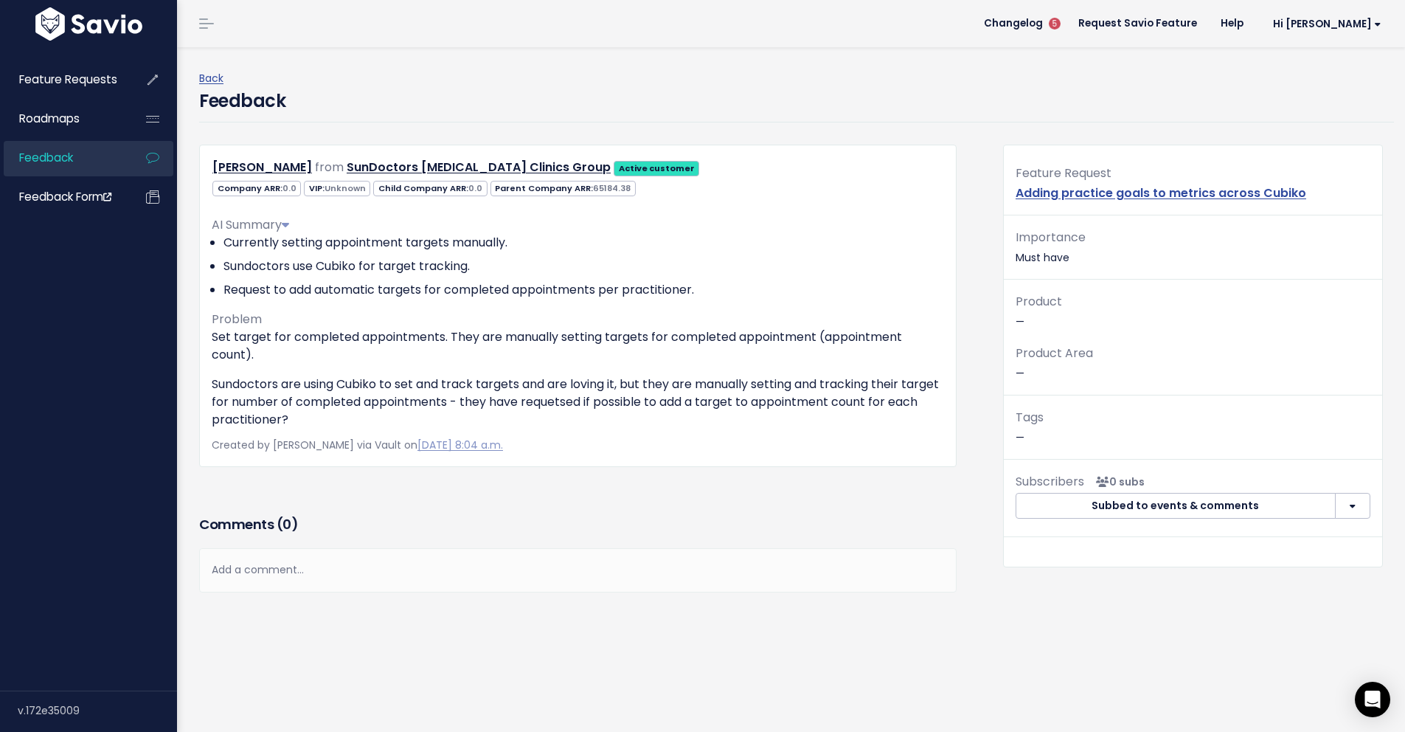
click at [529, 403] on p "Sundoctors are using Cubiko to set and track targets and are loving it, but the…" at bounding box center [578, 401] width 732 height 53
click at [620, 403] on p "Sundoctors are using Cubiko to set and track targets and are loving it, but the…" at bounding box center [578, 401] width 732 height 53
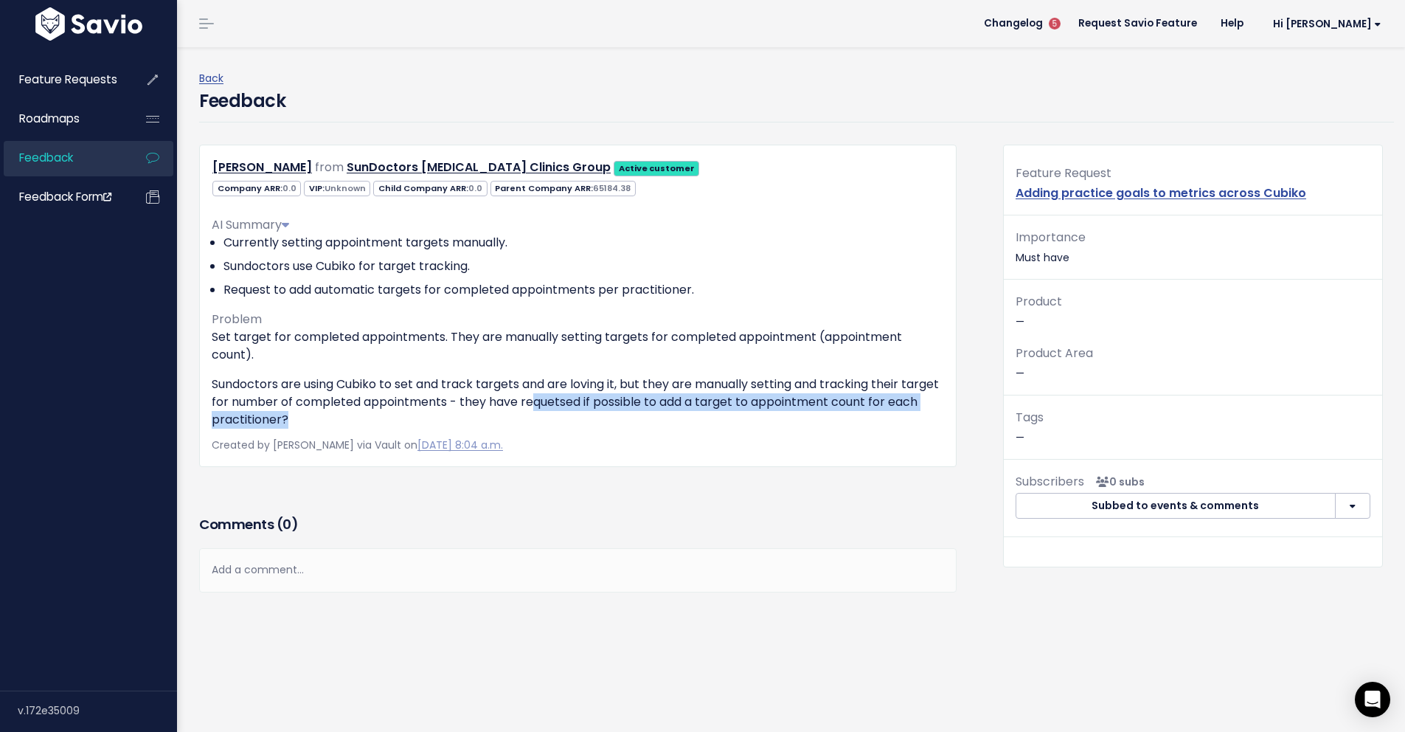
drag, startPoint x: 569, startPoint y: 398, endPoint x: 617, endPoint y: 415, distance: 49.9
click at [615, 414] on p "Sundoctors are using Cubiko to set and track targets and are loving it, but the…" at bounding box center [578, 401] width 732 height 53
drag, startPoint x: 617, startPoint y: 415, endPoint x: 1148, endPoint y: 88, distance: 624.2
click at [617, 415] on p "Sundoctors are using Cubiko to set and track targets and are loving it, but the…" at bounding box center [578, 401] width 732 height 53
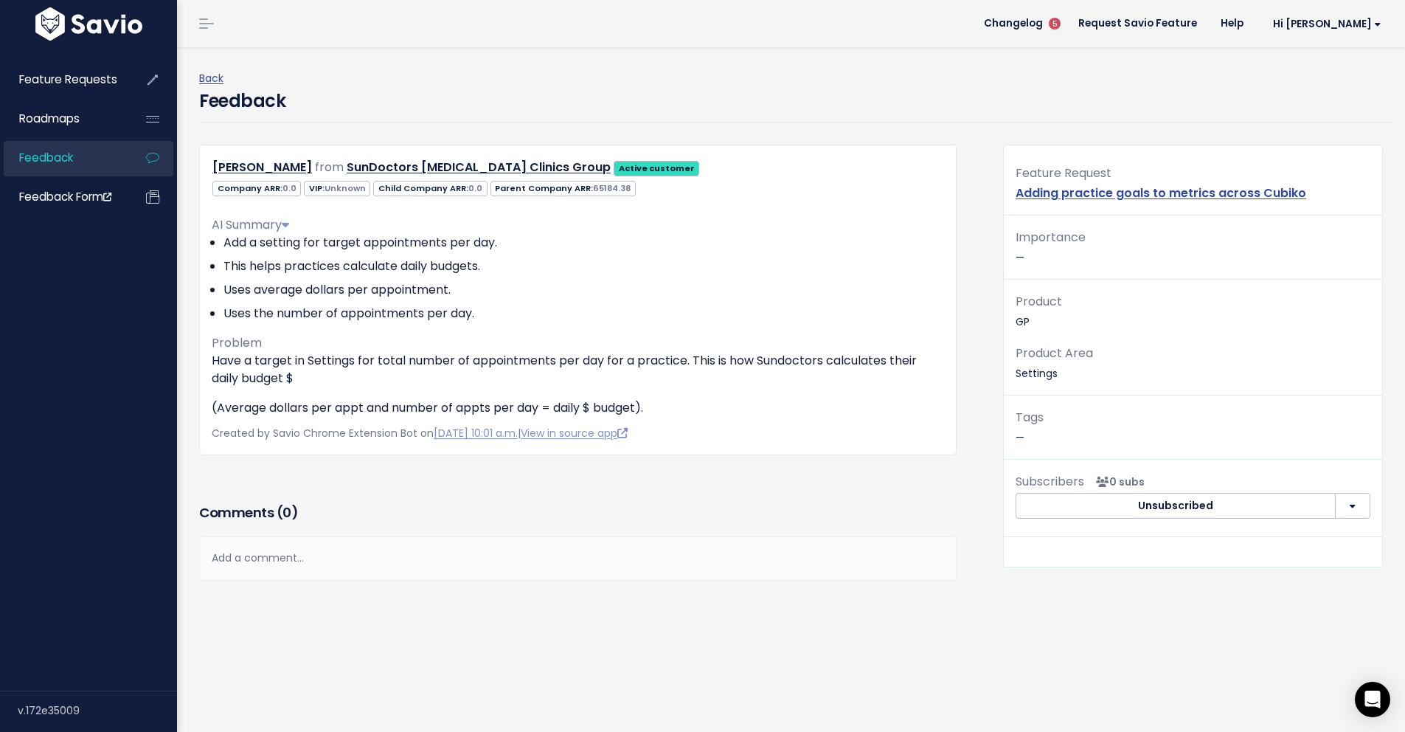
click at [724, 427] on div "Created by Savio Chrome Extension Bot on [DATE] 10:01 a.m. | View in source app" at bounding box center [578, 433] width 732 height 18
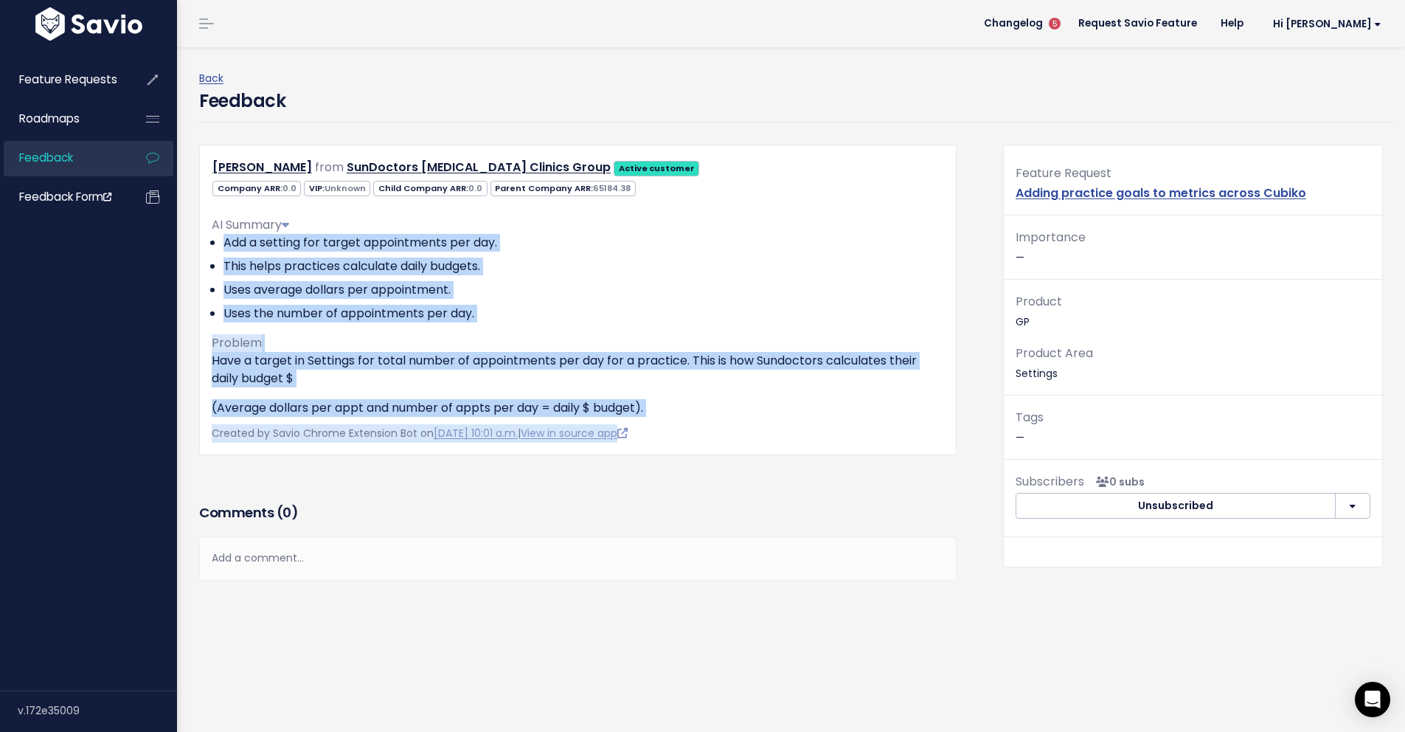
drag, startPoint x: 597, startPoint y: 395, endPoint x: 218, endPoint y: 235, distance: 411.2
click at [218, 235] on div "[PERSON_NAME] from SunDoctors [MEDICAL_DATA] Clinics Group Active customer 0.0" at bounding box center [578, 300] width 758 height 311
click at [500, 291] on li "Uses average dollars per appointment." at bounding box center [583, 290] width 721 height 18
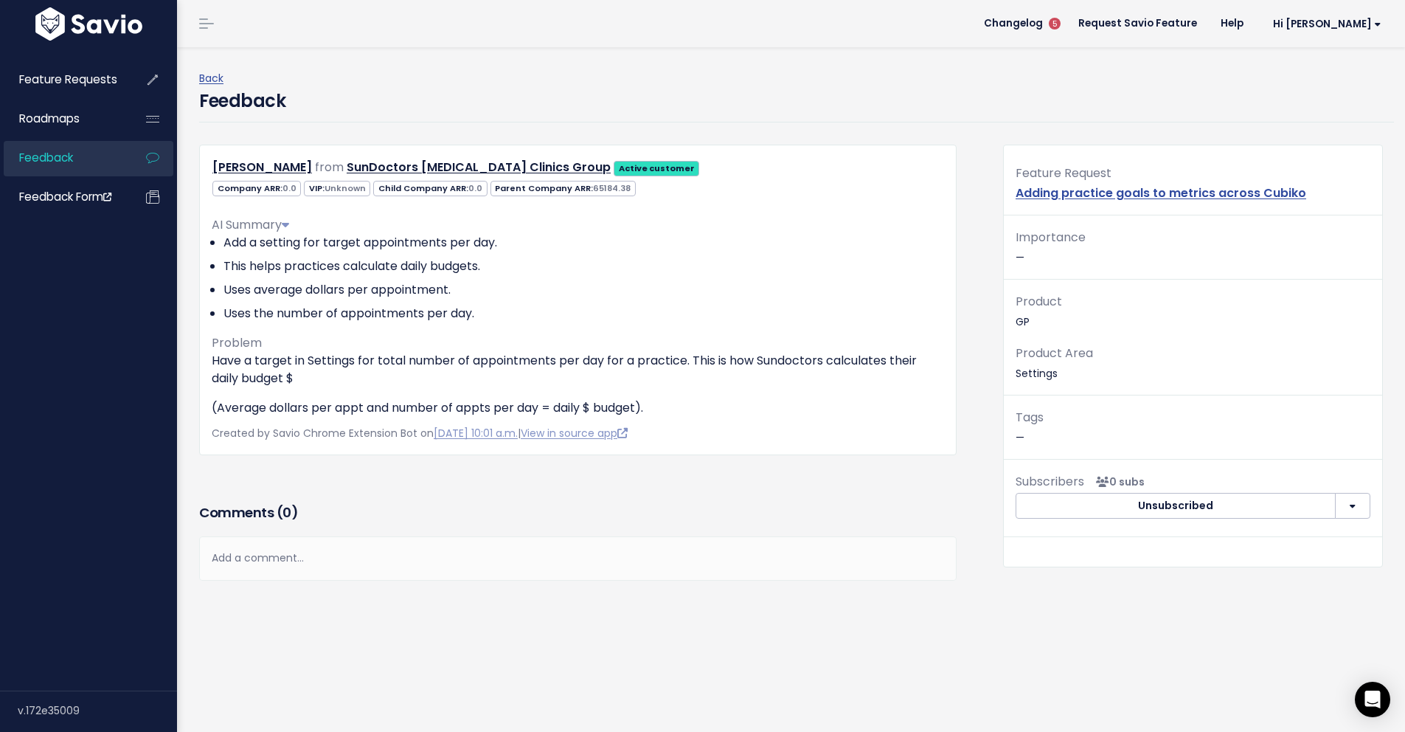
drag, startPoint x: 460, startPoint y: 334, endPoint x: 476, endPoint y: 320, distance: 20.9
click at [461, 333] on div "AI Summary Add a setting for target appointments per day. This helps practices …" at bounding box center [578, 310] width 732 height 212
drag, startPoint x: 476, startPoint y: 320, endPoint x: 227, endPoint y: 299, distance: 249.5
click at [227, 299] on ul "Add a setting for target appointments per day. This helps practices calculate d…" at bounding box center [578, 278] width 732 height 89
click at [545, 303] on ul "Add a setting for target appointments per day. This helps practices calculate d…" at bounding box center [578, 278] width 732 height 89
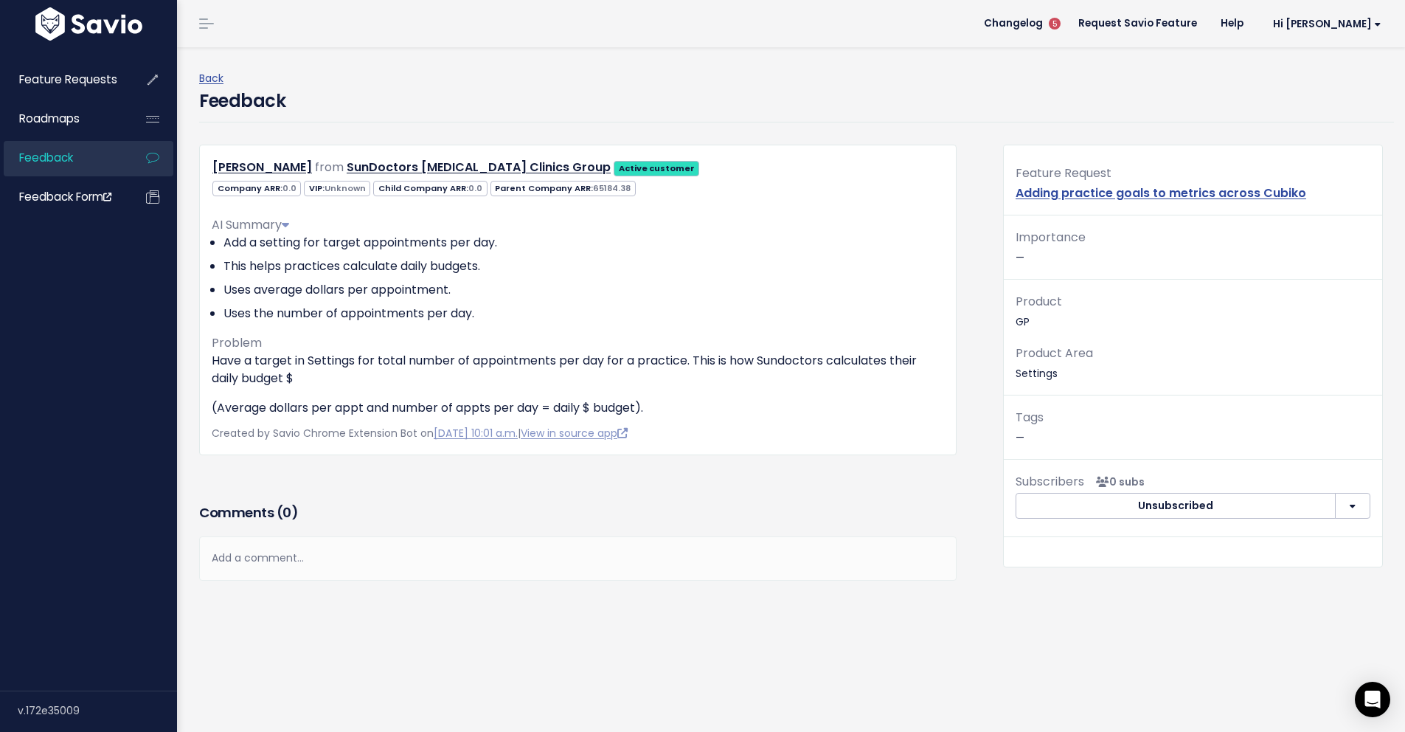
click at [559, 304] on ul "Add a setting for target appointments per day. This helps practices calculate d…" at bounding box center [578, 278] width 732 height 89
click at [617, 368] on p "Have a target in Settings for total number of appointments per day for a practi…" at bounding box center [578, 369] width 732 height 35
drag, startPoint x: 624, startPoint y: 359, endPoint x: 743, endPoint y: 395, distance: 124.8
click at [743, 395] on div "Have a target in Settings for total number of appointments per day for a practi…" at bounding box center [578, 384] width 732 height 65
click at [746, 401] on p "(Average dollars per appt and number of appts per day = daily $ budget)." at bounding box center [578, 408] width 732 height 18
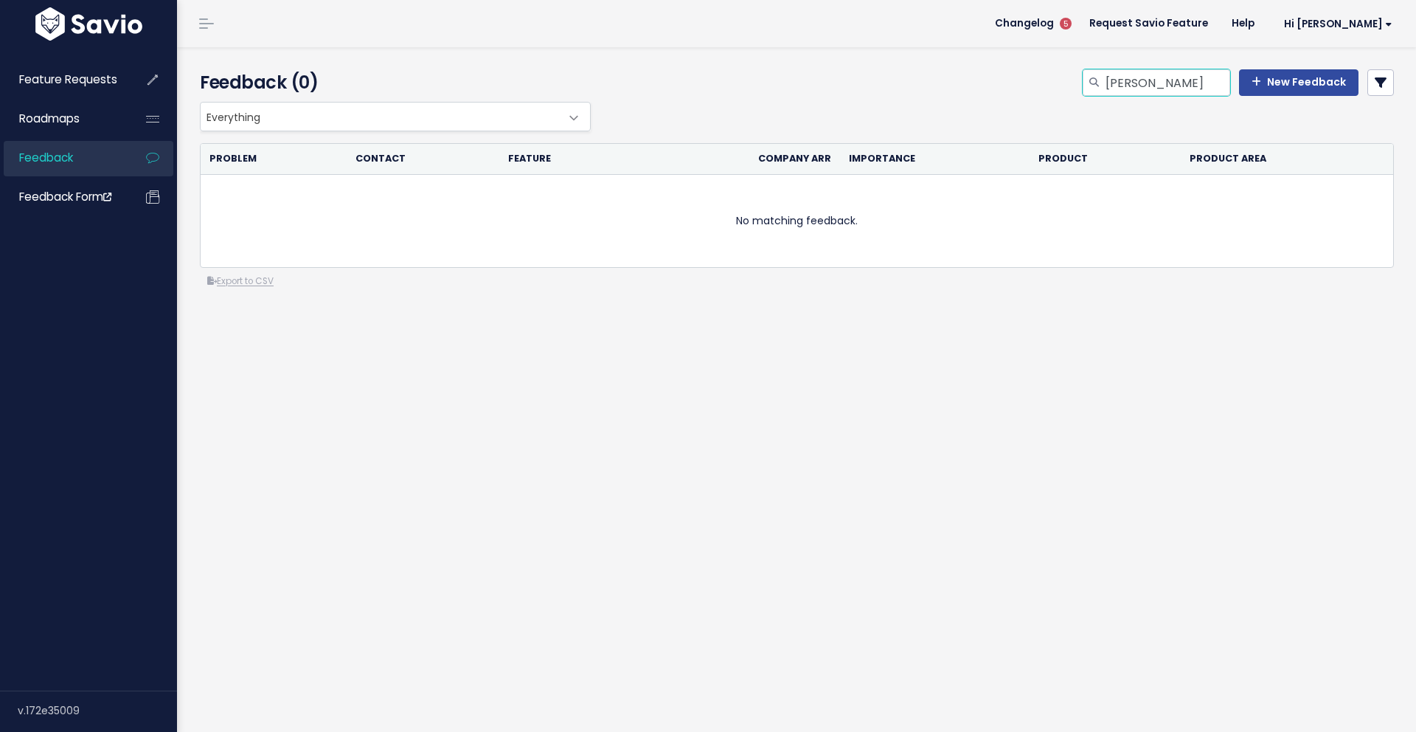
click at [1179, 78] on input "[PERSON_NAME]" at bounding box center [1167, 82] width 126 height 27
drag, startPoint x: 1103, startPoint y: 81, endPoint x: 1095, endPoint y: 80, distance: 8.9
click at [1095, 80] on div "[PERSON_NAME]" at bounding box center [1157, 82] width 148 height 27
